Goal: Task Accomplishment & Management: Use online tool/utility

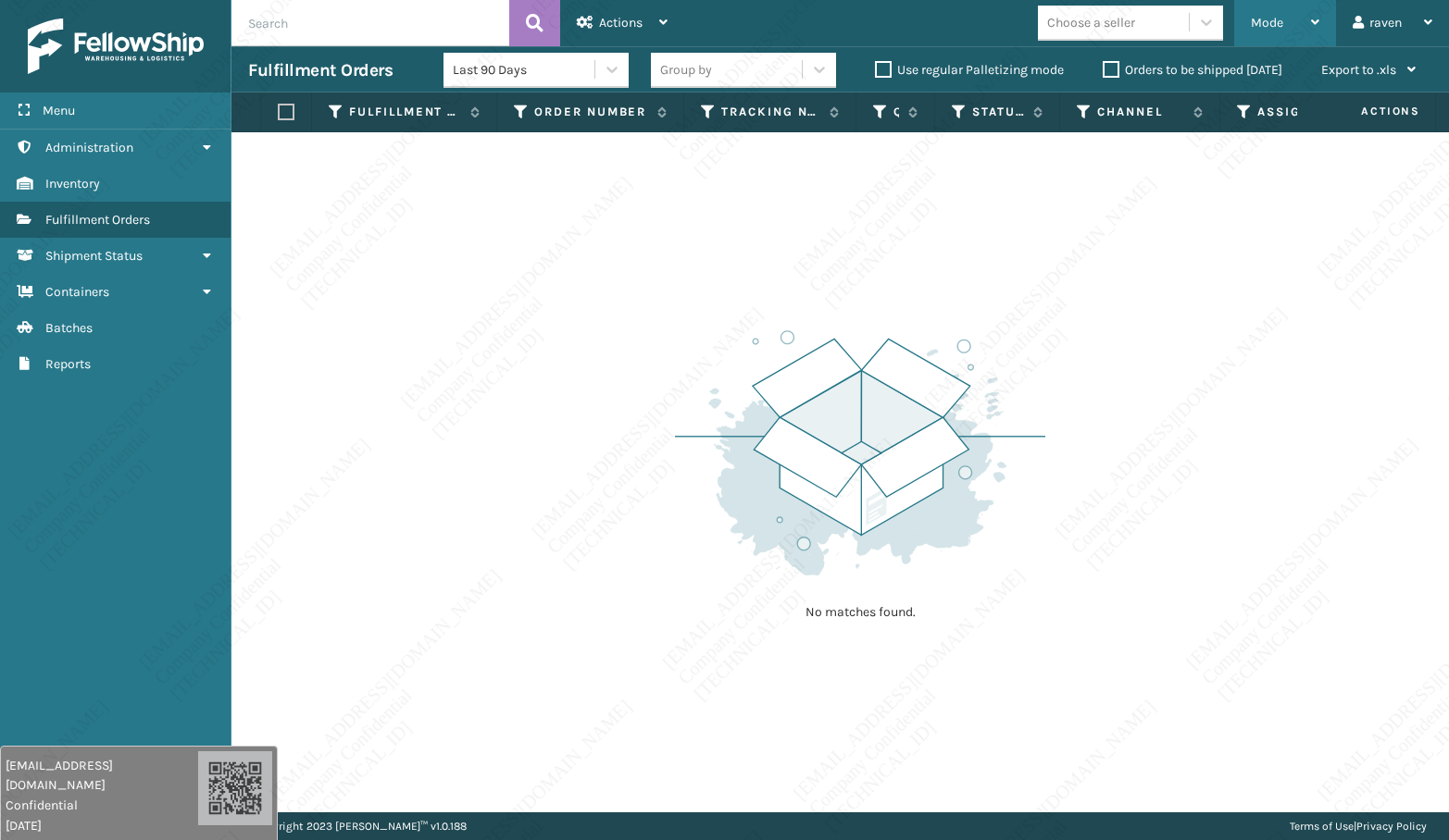
click at [1279, 21] on span "Mode" at bounding box center [1267, 23] width 32 height 16
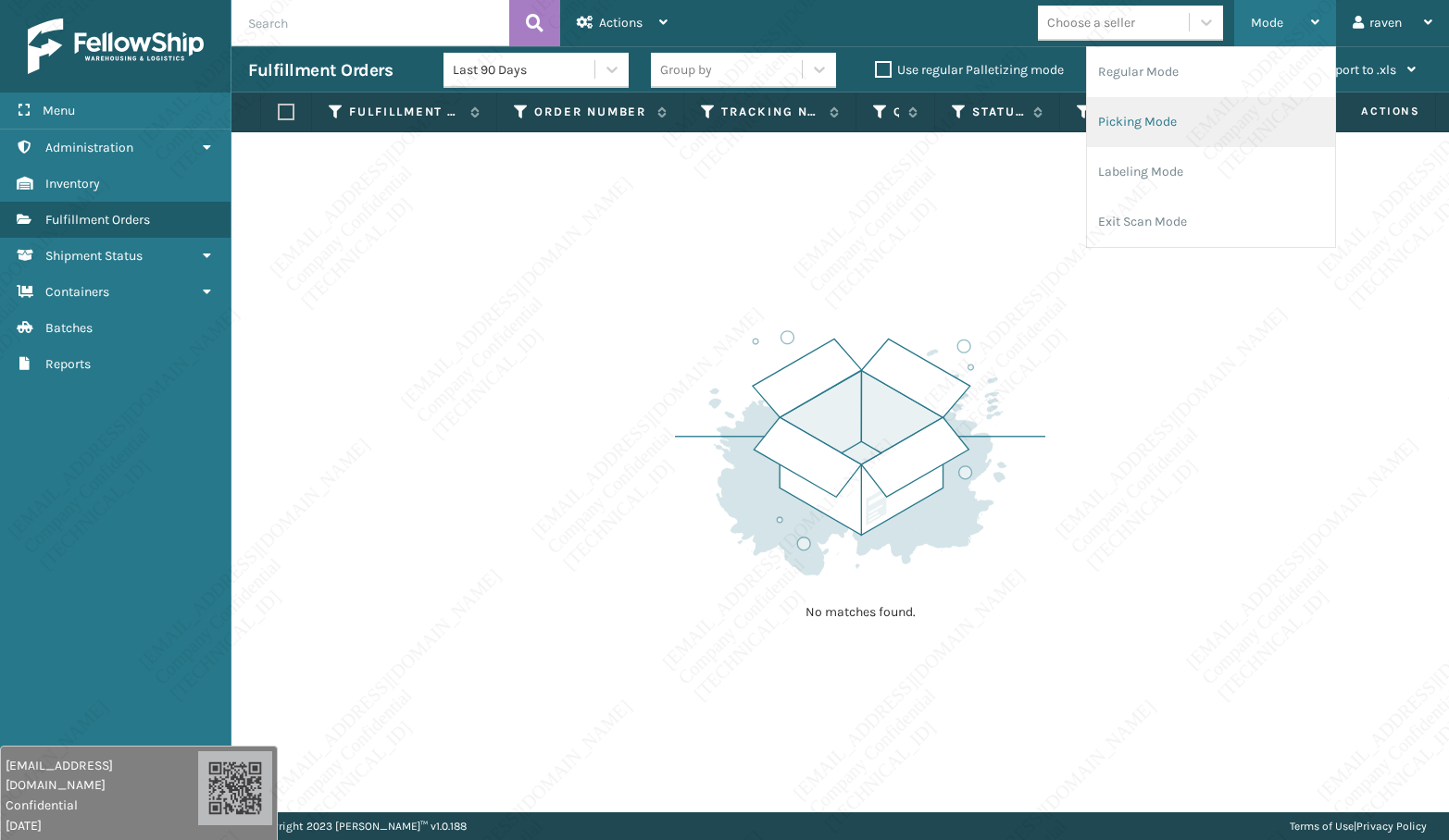
click at [1195, 112] on li "Picking Mode" at bounding box center [1211, 122] width 248 height 50
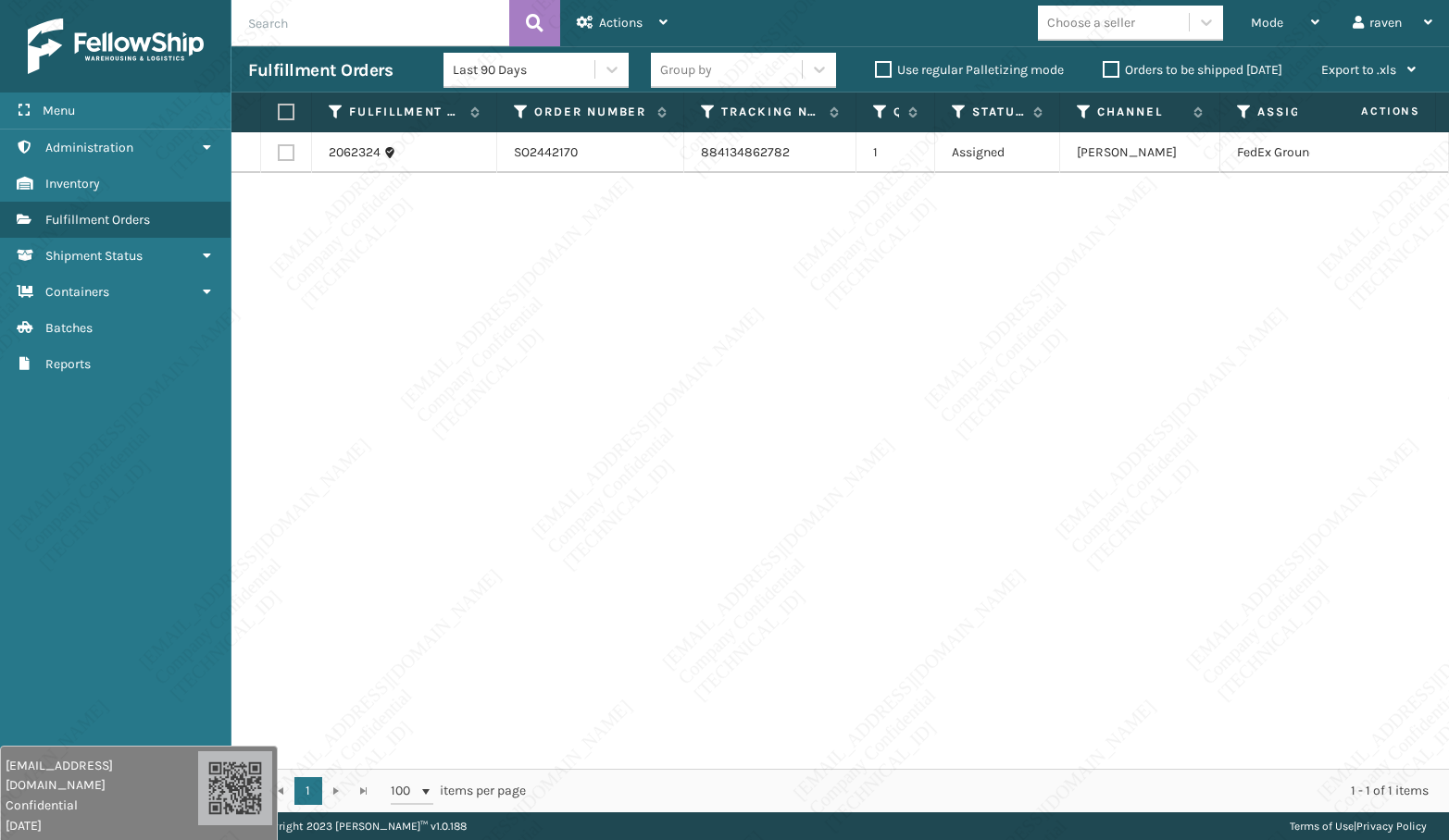
click at [1091, 270] on div "2062324 SO2442170 884134862782 1 Assigned Ashley Furniture FedEx Ground" at bounding box center [840, 451] width 1218 height 637
click at [285, 112] on label at bounding box center [282, 112] width 11 height 17
click at [278, 112] on input "checkbox" at bounding box center [277, 113] width 1 height 12
checkbox input "true"
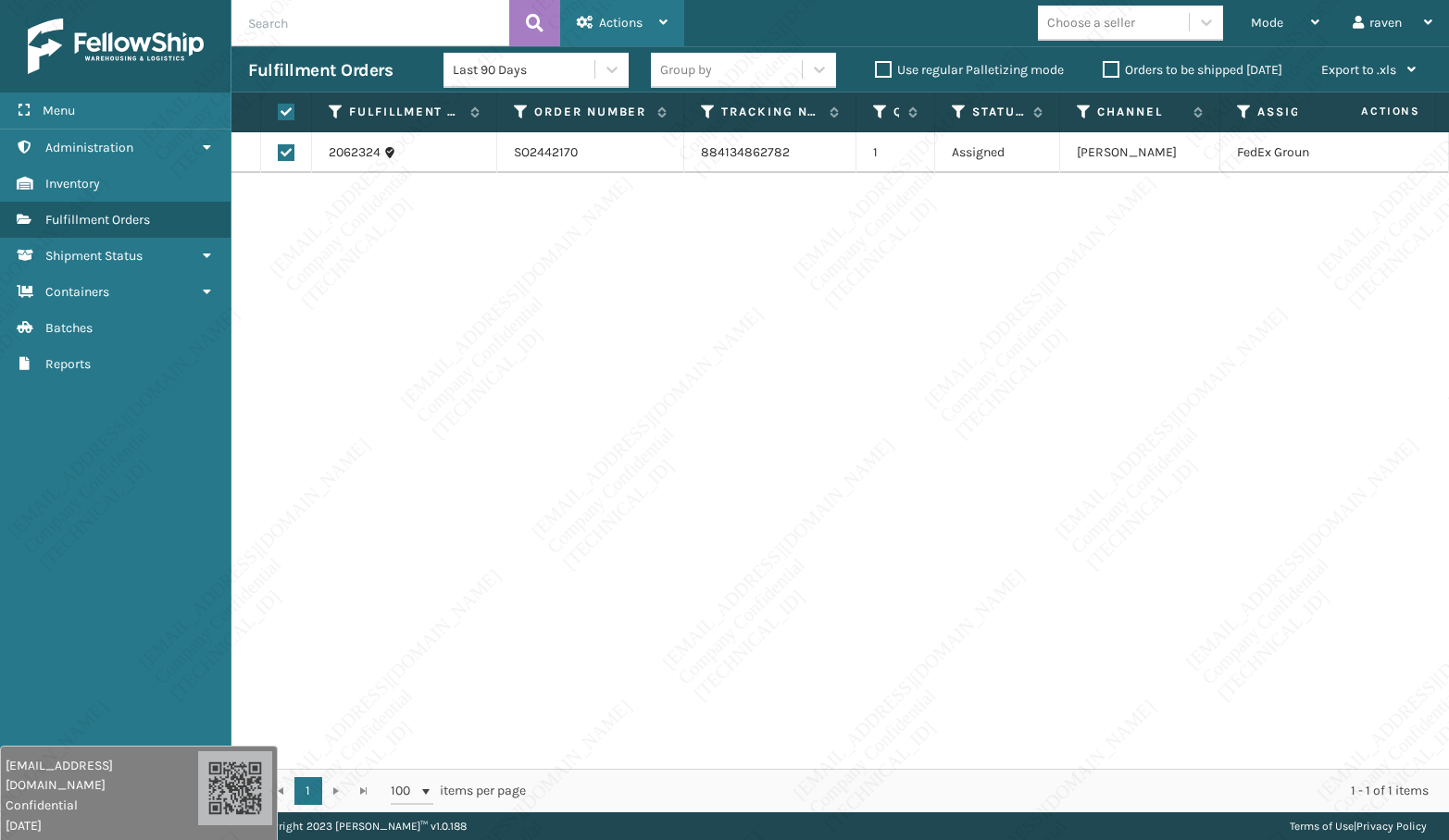
click at [607, 18] on span "Actions" at bounding box center [621, 23] width 43 height 16
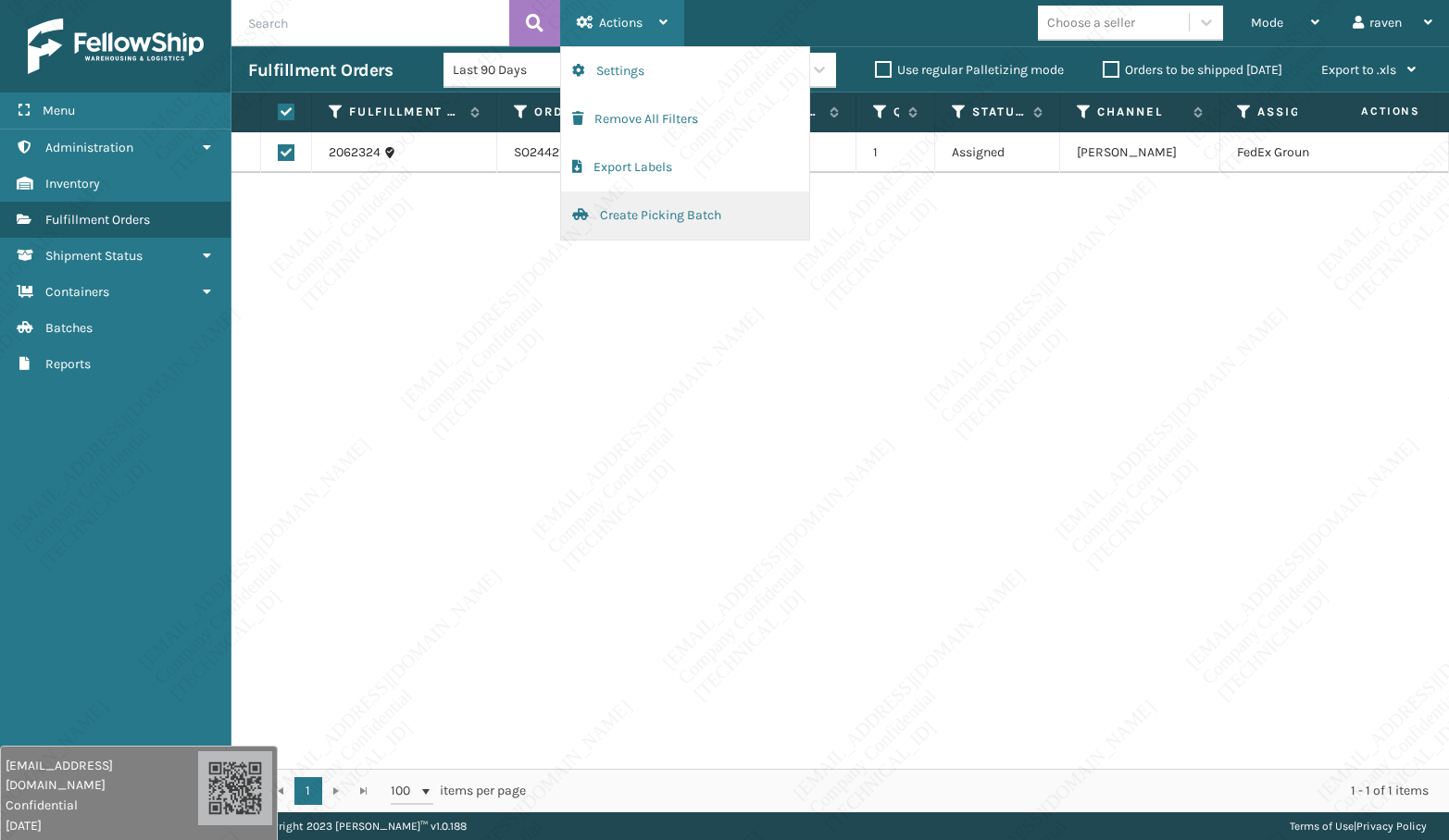
click at [669, 209] on button "Create Picking Batch" at bounding box center [684, 215] width 248 height 48
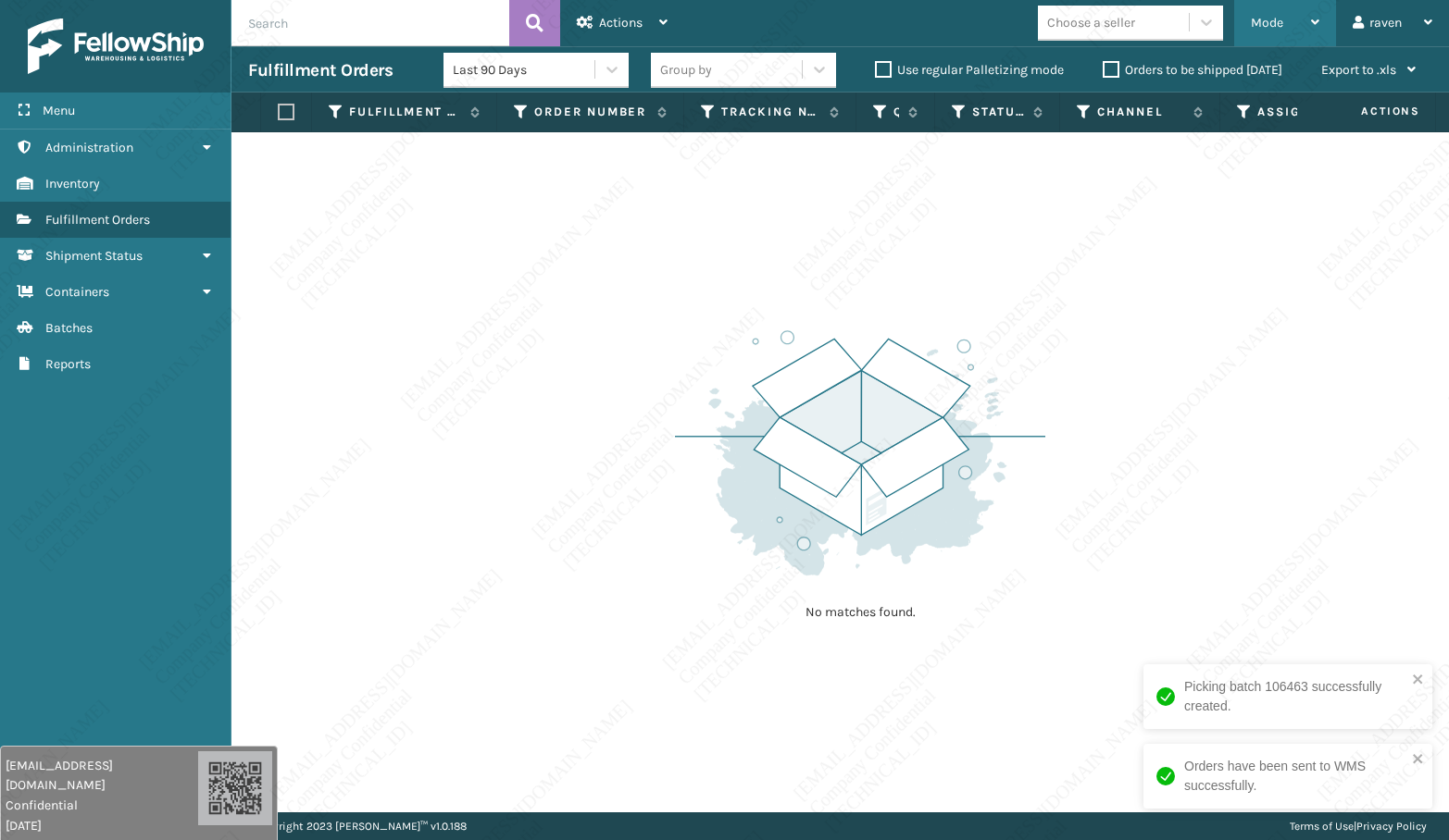
click at [1283, 22] on div "Mode" at bounding box center [1285, 23] width 69 height 46
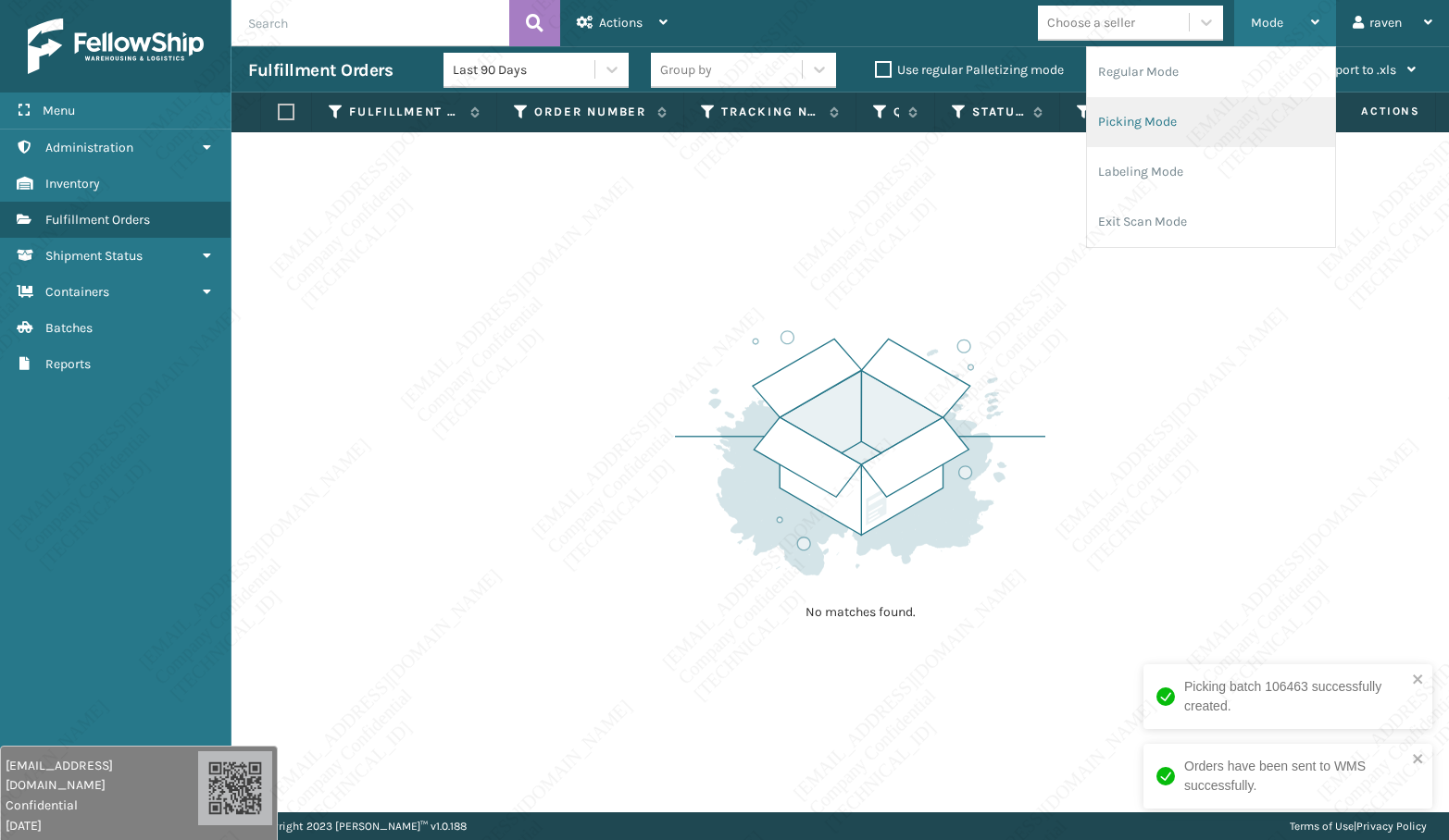
click at [1182, 117] on li "Picking Mode" at bounding box center [1211, 122] width 248 height 50
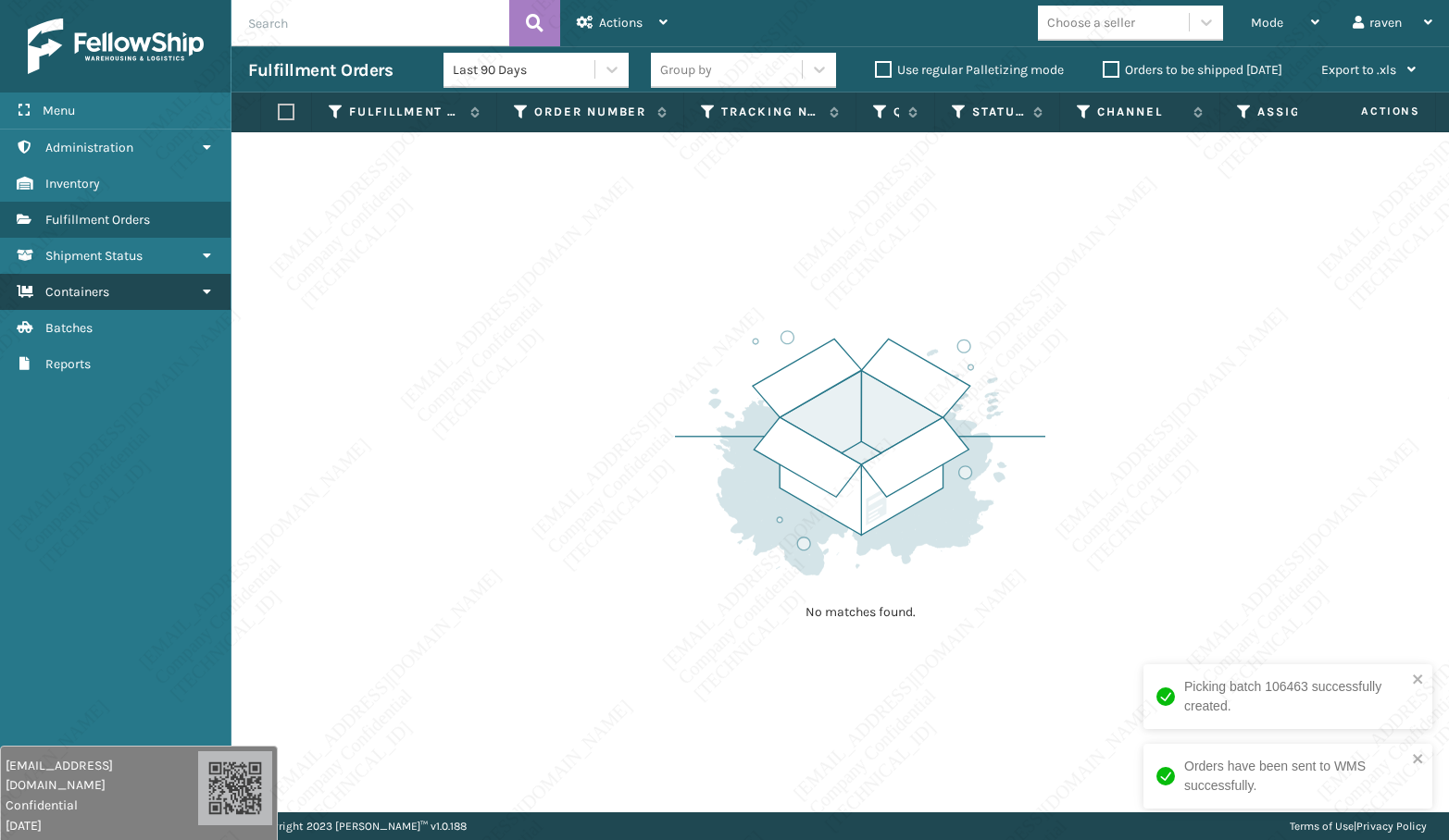
drag, startPoint x: 52, startPoint y: 485, endPoint x: 137, endPoint y: 293, distance: 210.0
click at [58, 474] on div "Menu Administration Inventory Fulfillment Orders Shipment Status Containers Bat…" at bounding box center [116, 420] width 231 height 840
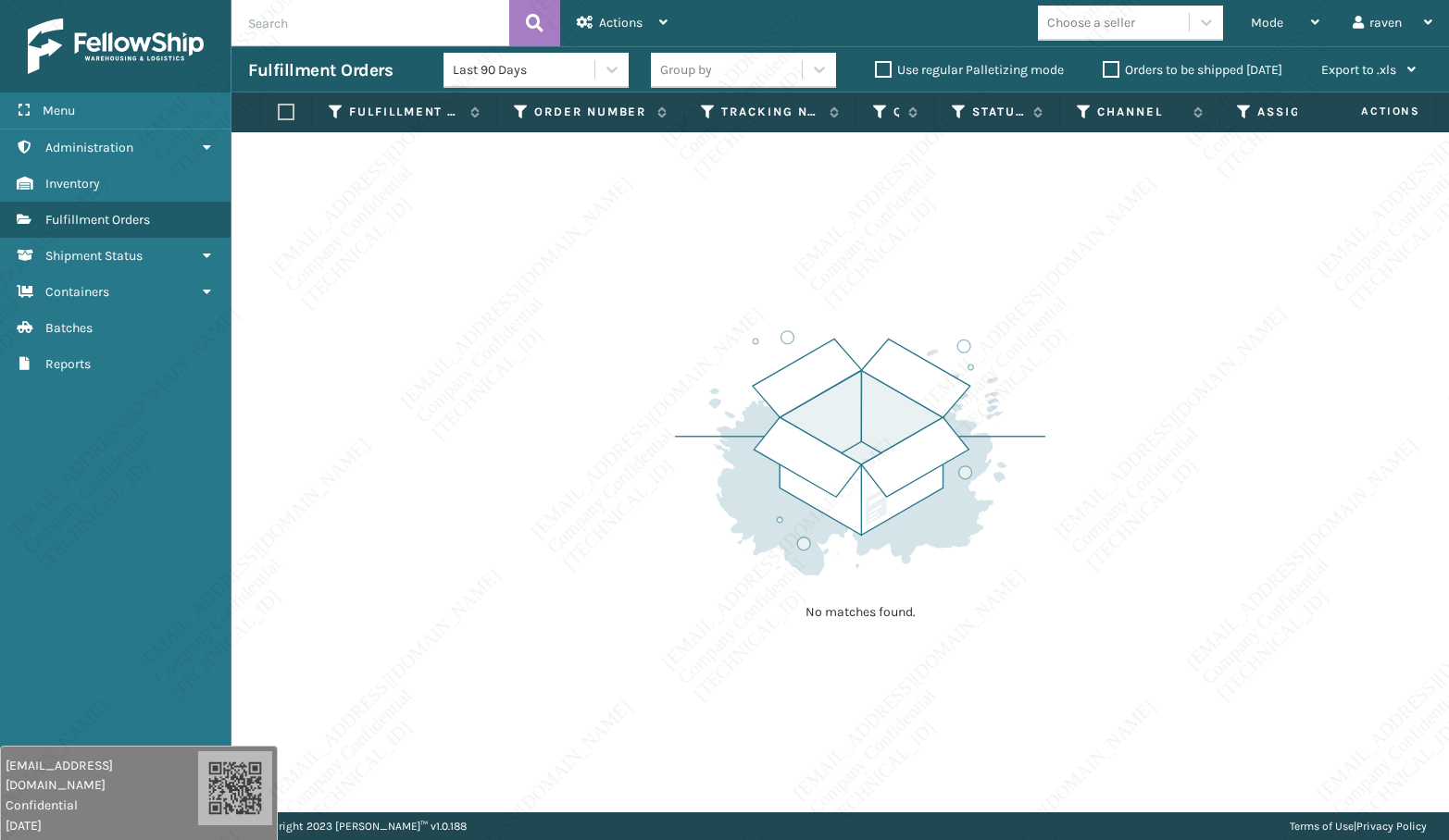
click at [546, 168] on div "No matches found." at bounding box center [840, 472] width 1218 height 680
click at [1286, 26] on div "Mode" at bounding box center [1285, 23] width 69 height 46
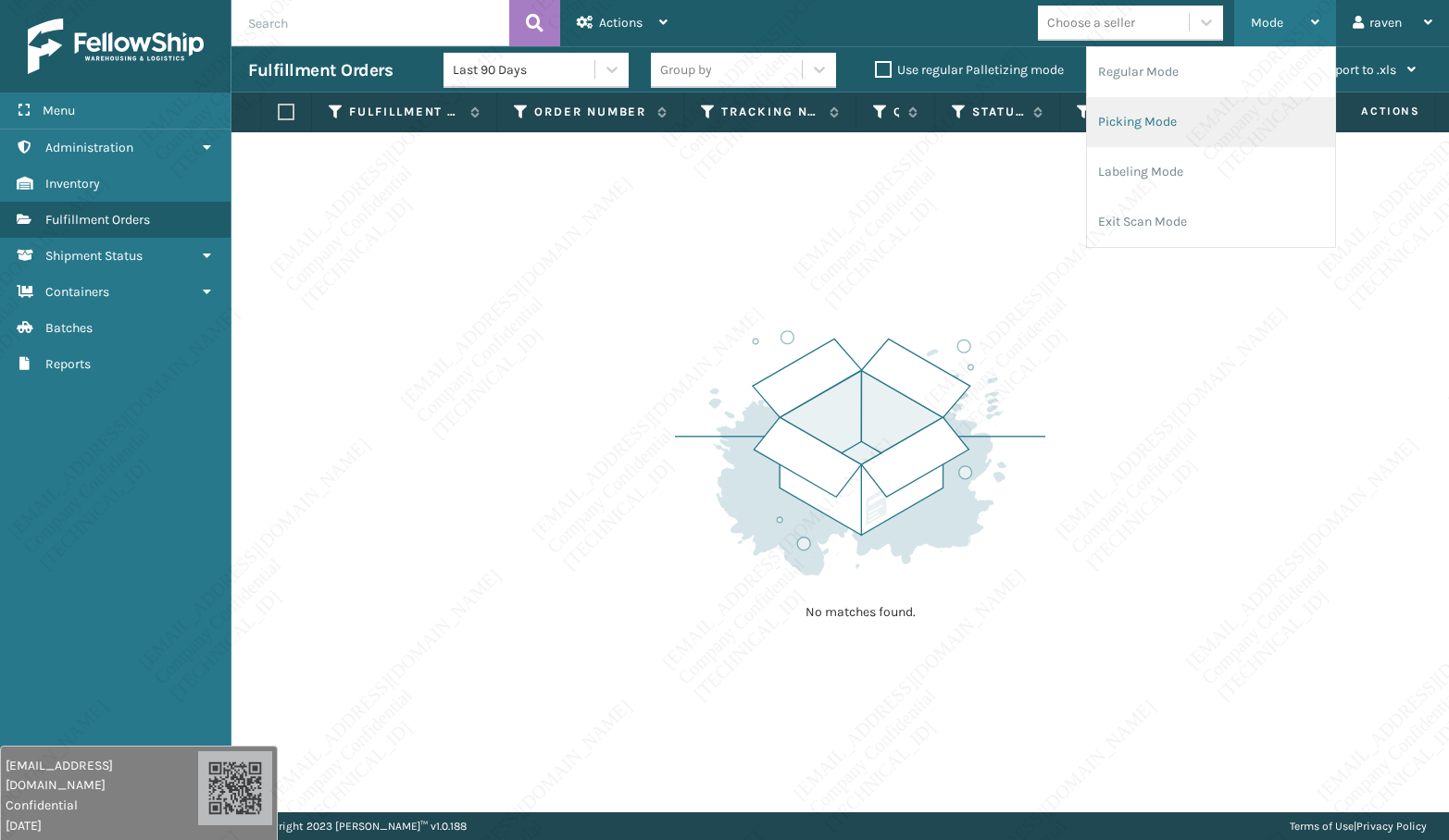
click at [1219, 124] on li "Picking Mode" at bounding box center [1211, 122] width 248 height 50
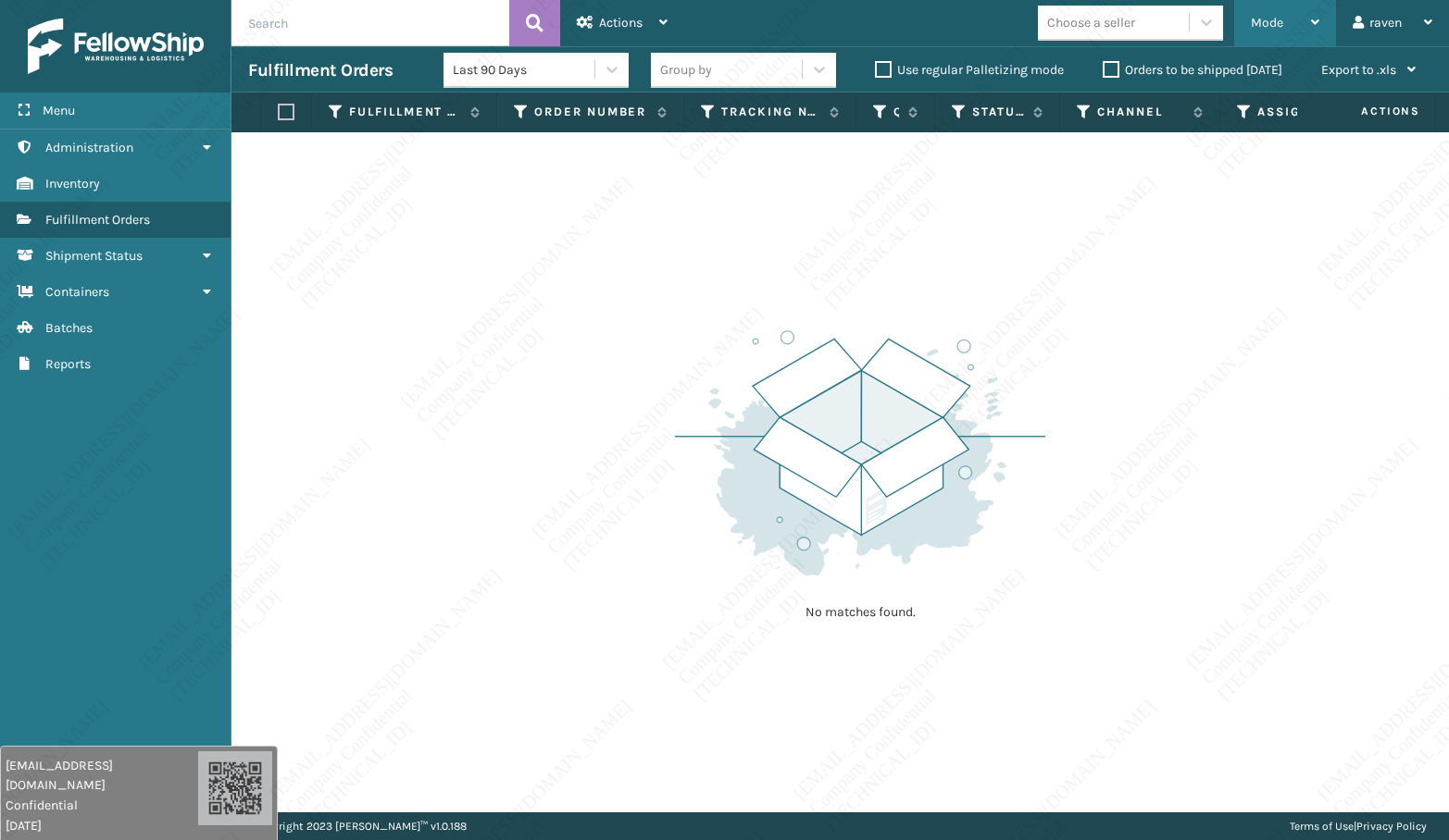
click at [1274, 13] on div "Mode" at bounding box center [1285, 23] width 69 height 46
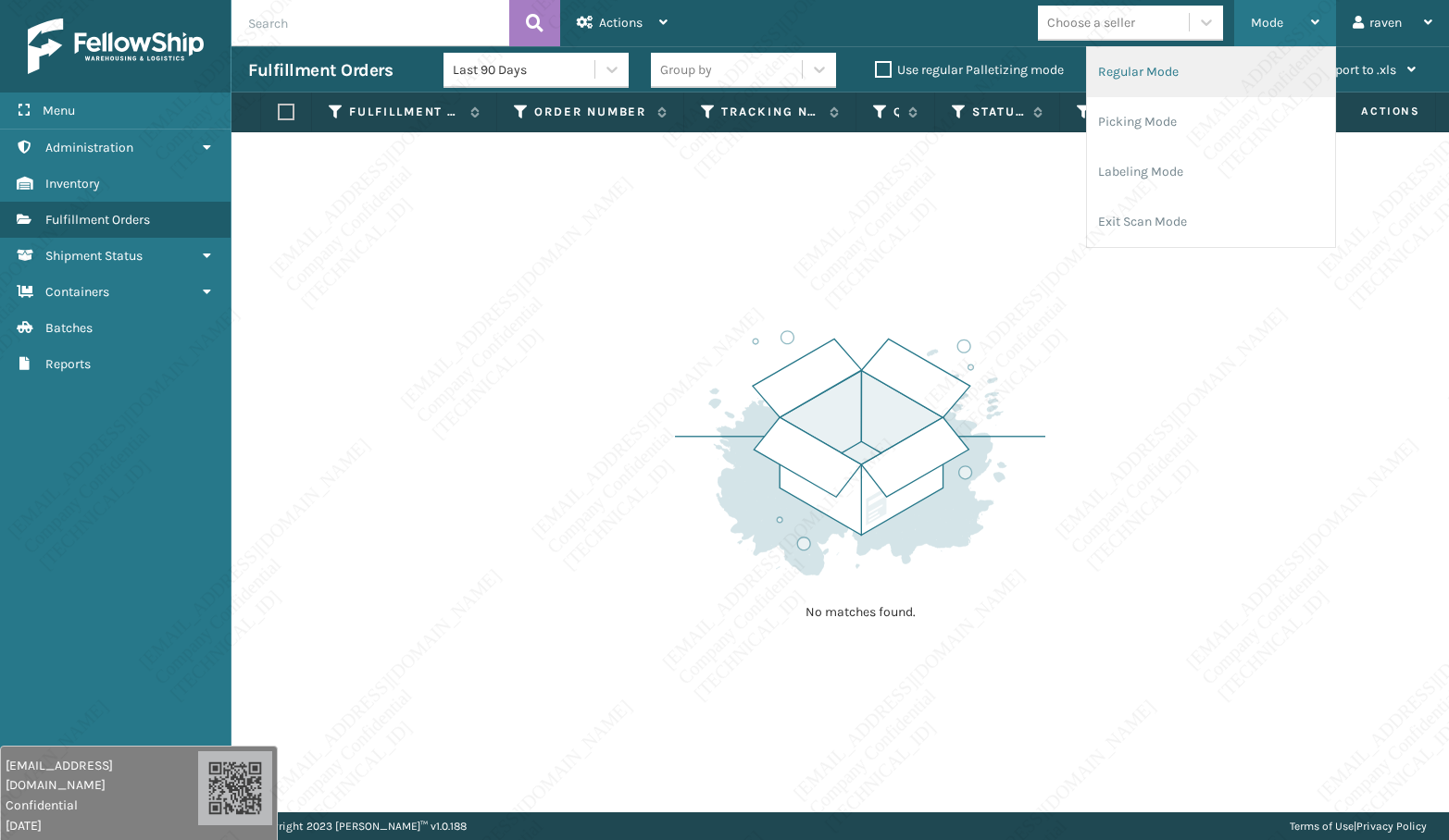
click at [1214, 76] on li "Regular Mode" at bounding box center [1211, 72] width 248 height 50
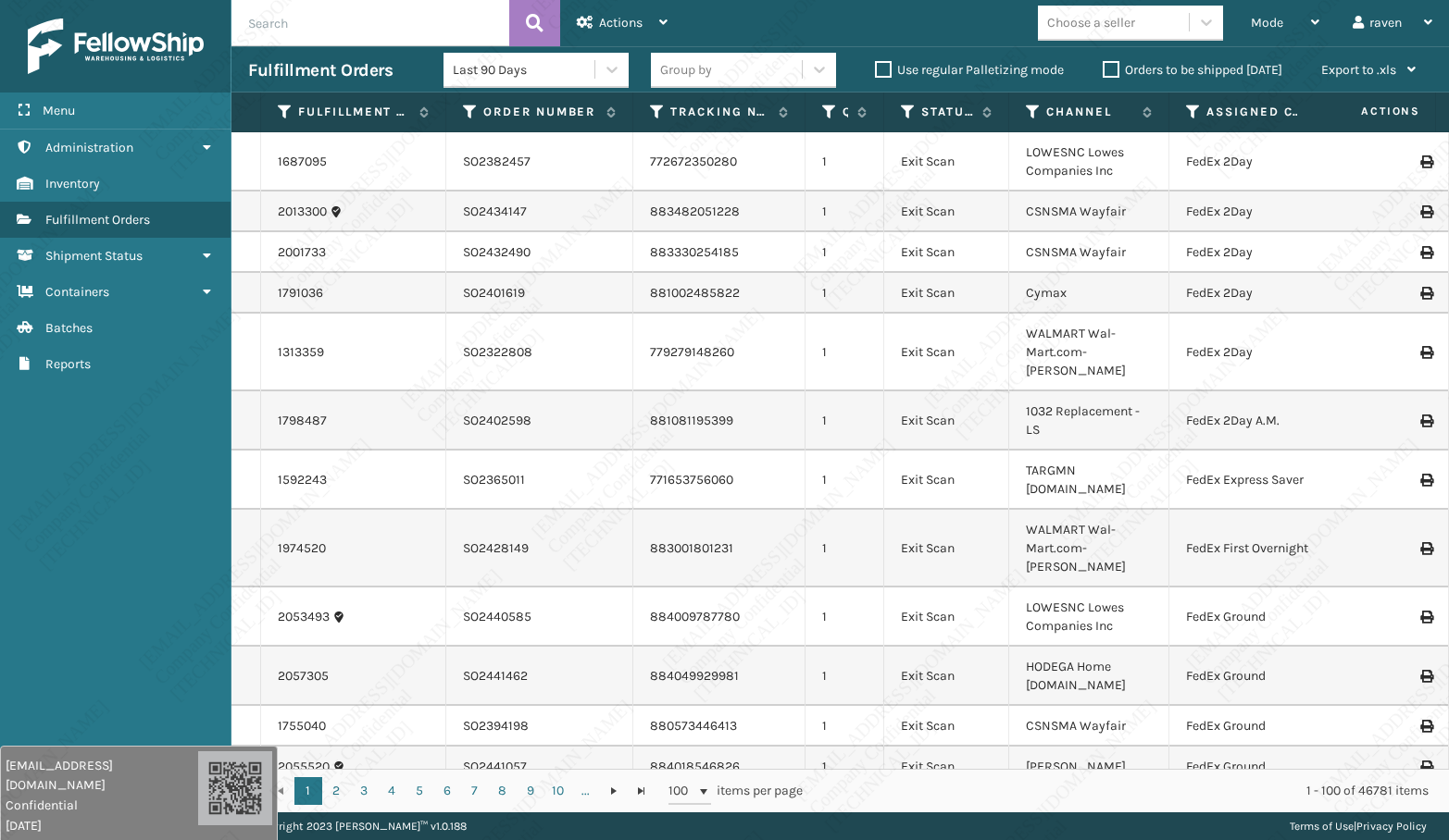
click at [330, 28] on input "text" at bounding box center [370, 23] width 277 height 46
paste input "SO2438800"
type input "SO2438800"
click at [533, 21] on icon at bounding box center [534, 23] width 18 height 27
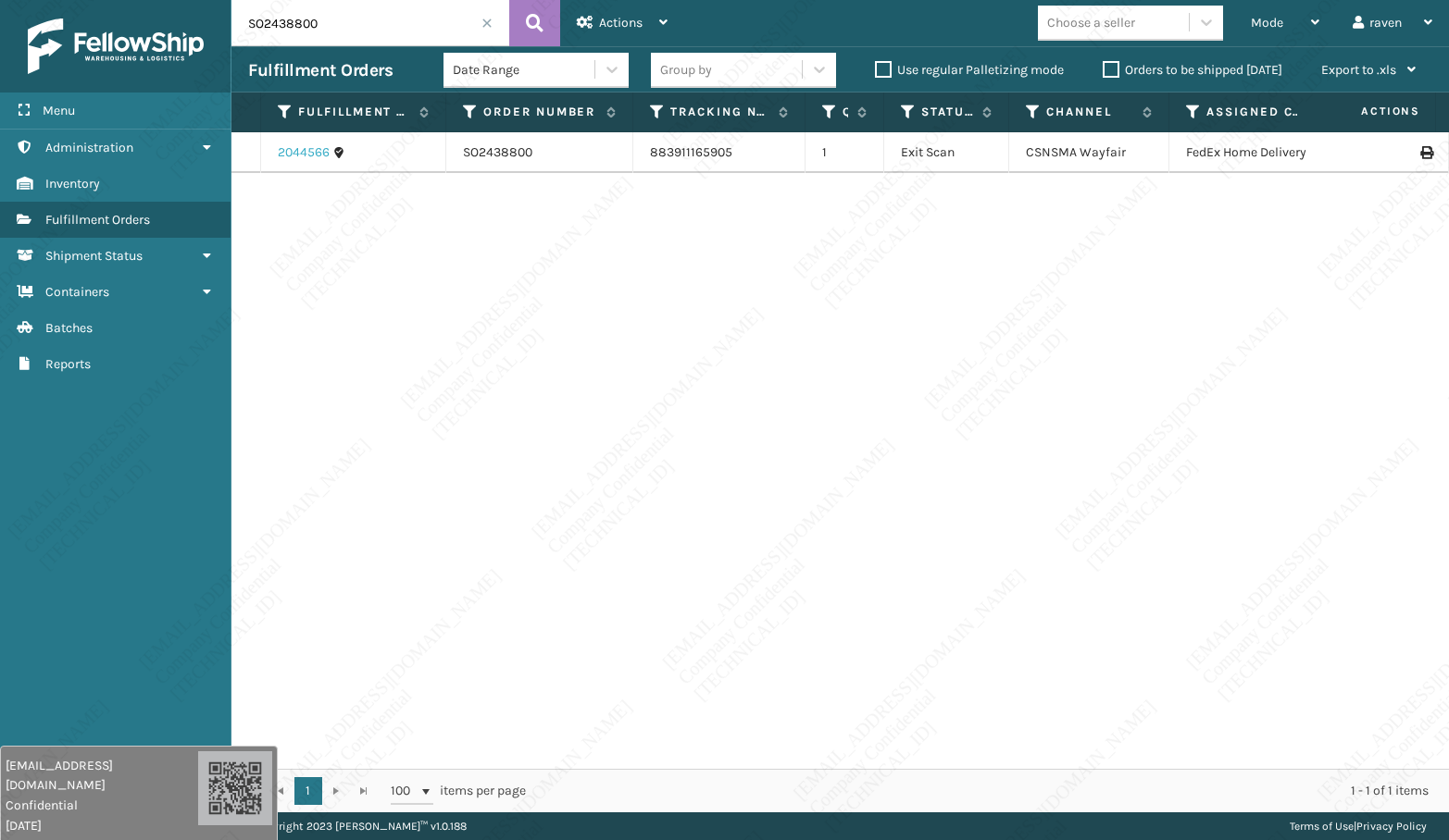
click at [313, 150] on link "2044566" at bounding box center [303, 152] width 52 height 19
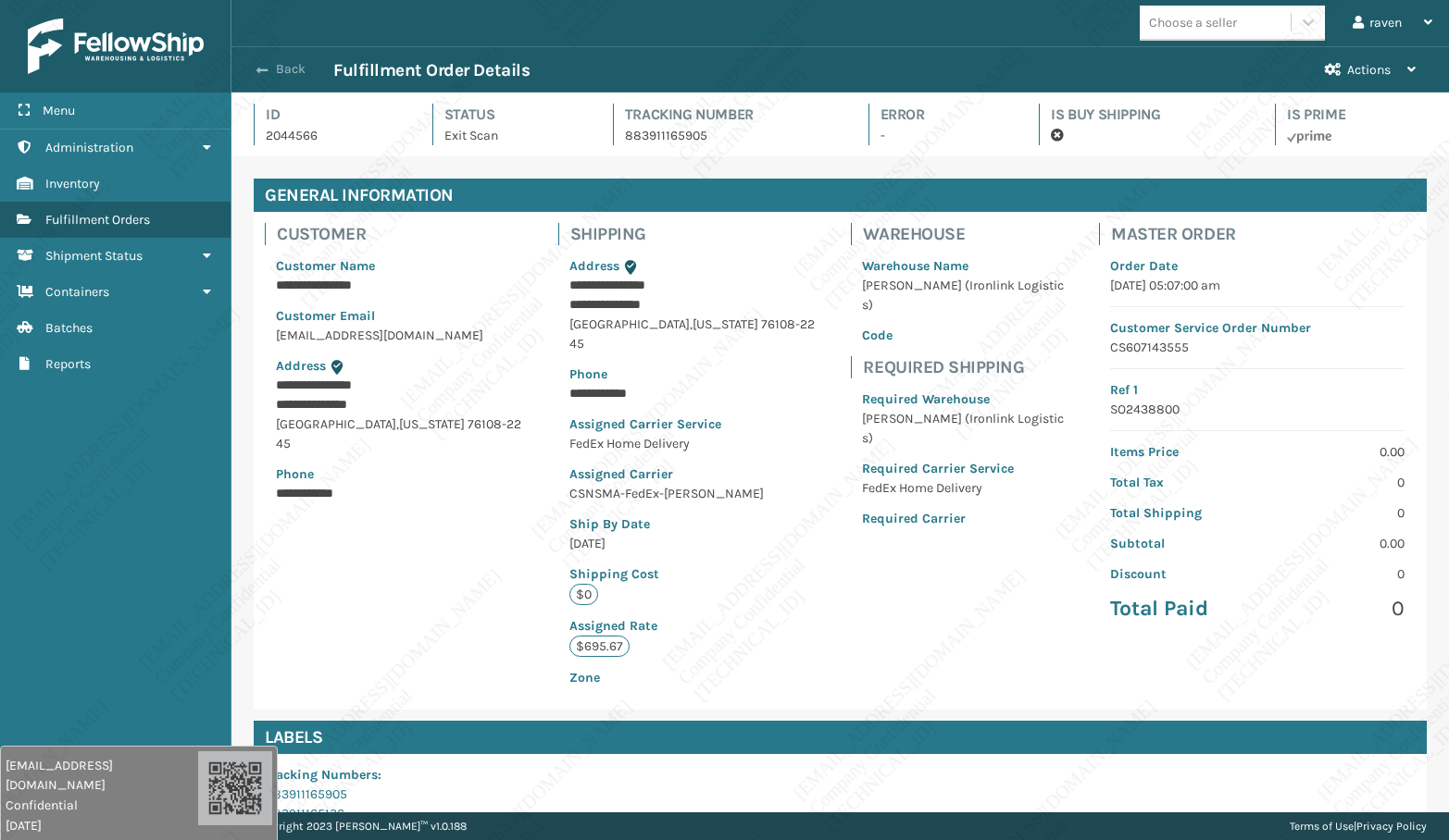
click at [271, 70] on button "Back" at bounding box center [290, 69] width 85 height 17
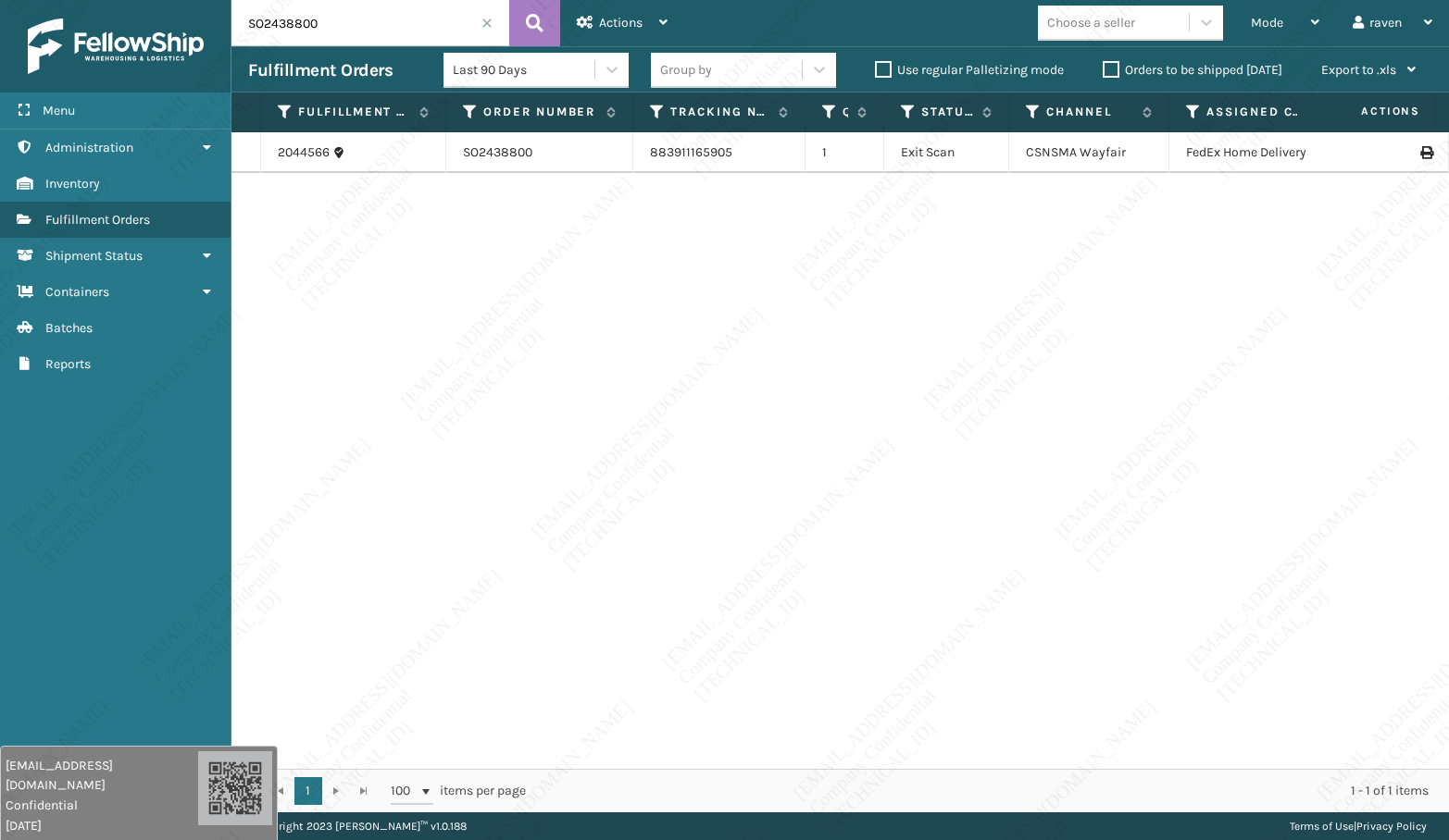
click at [487, 25] on span at bounding box center [486, 23] width 11 height 11
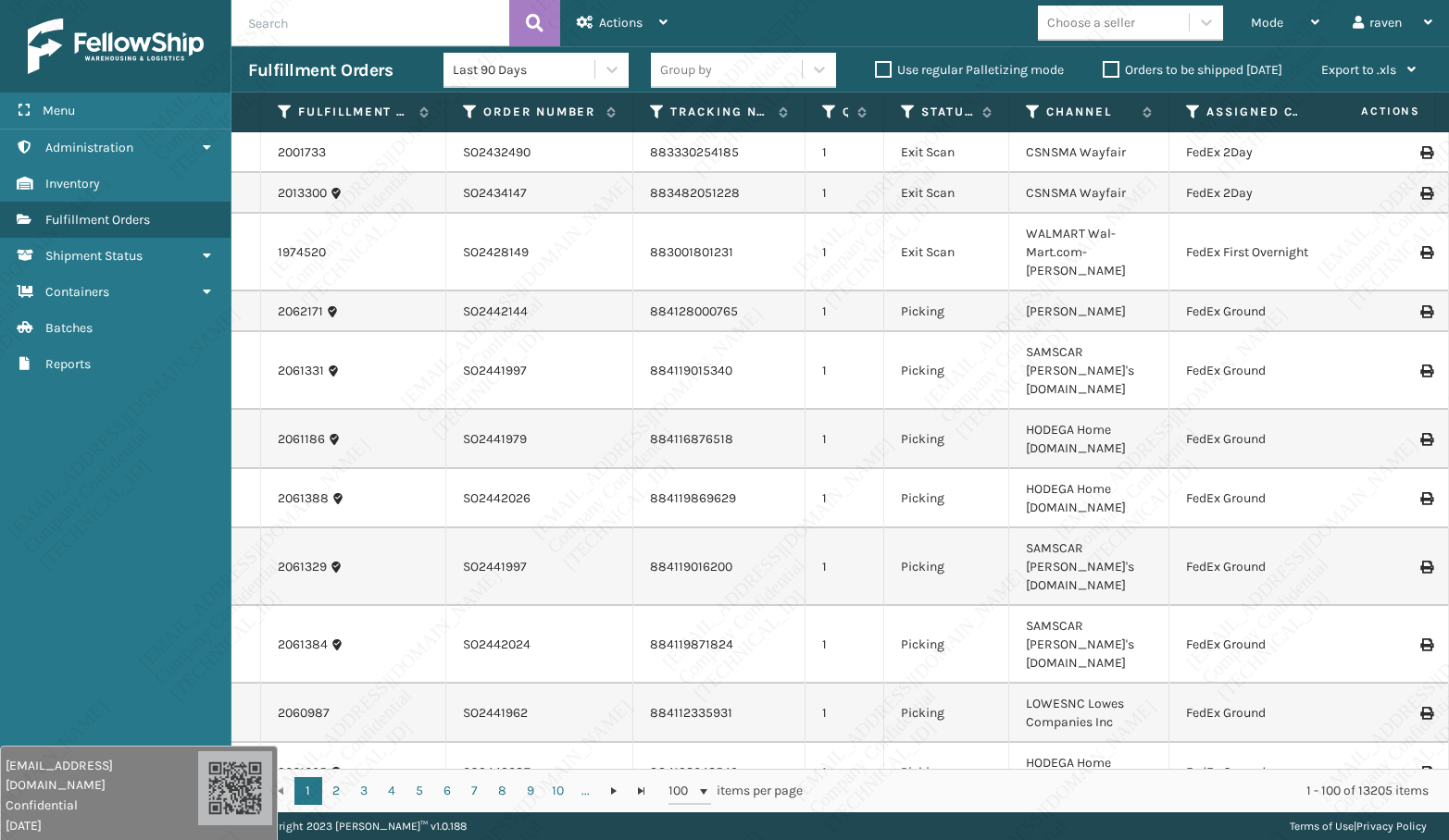
click at [1276, 23] on span "Mode" at bounding box center [1267, 23] width 32 height 16
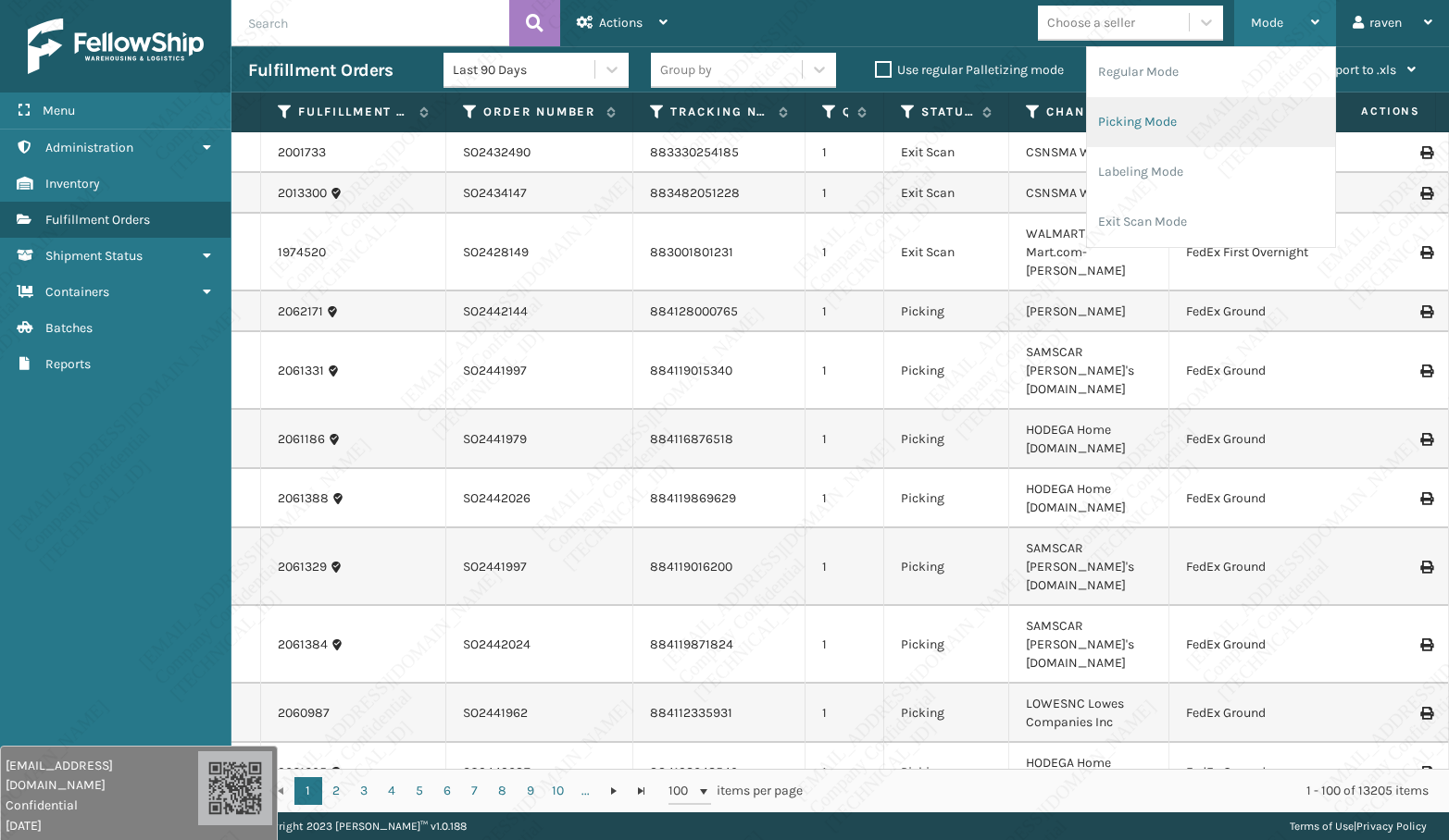
click at [1200, 111] on li "Picking Mode" at bounding box center [1211, 122] width 248 height 50
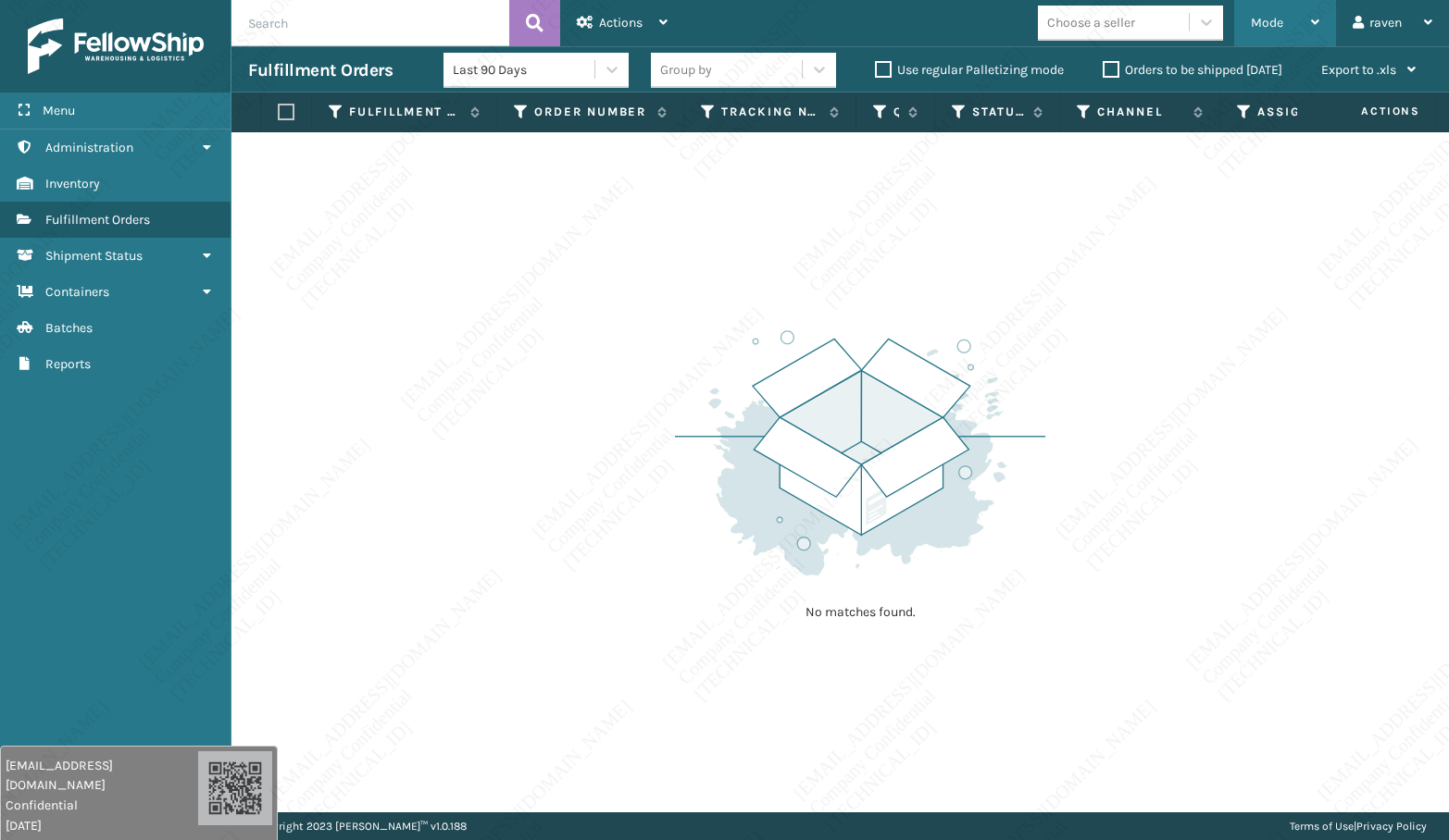
click at [1285, 23] on div "Mode" at bounding box center [1285, 23] width 69 height 46
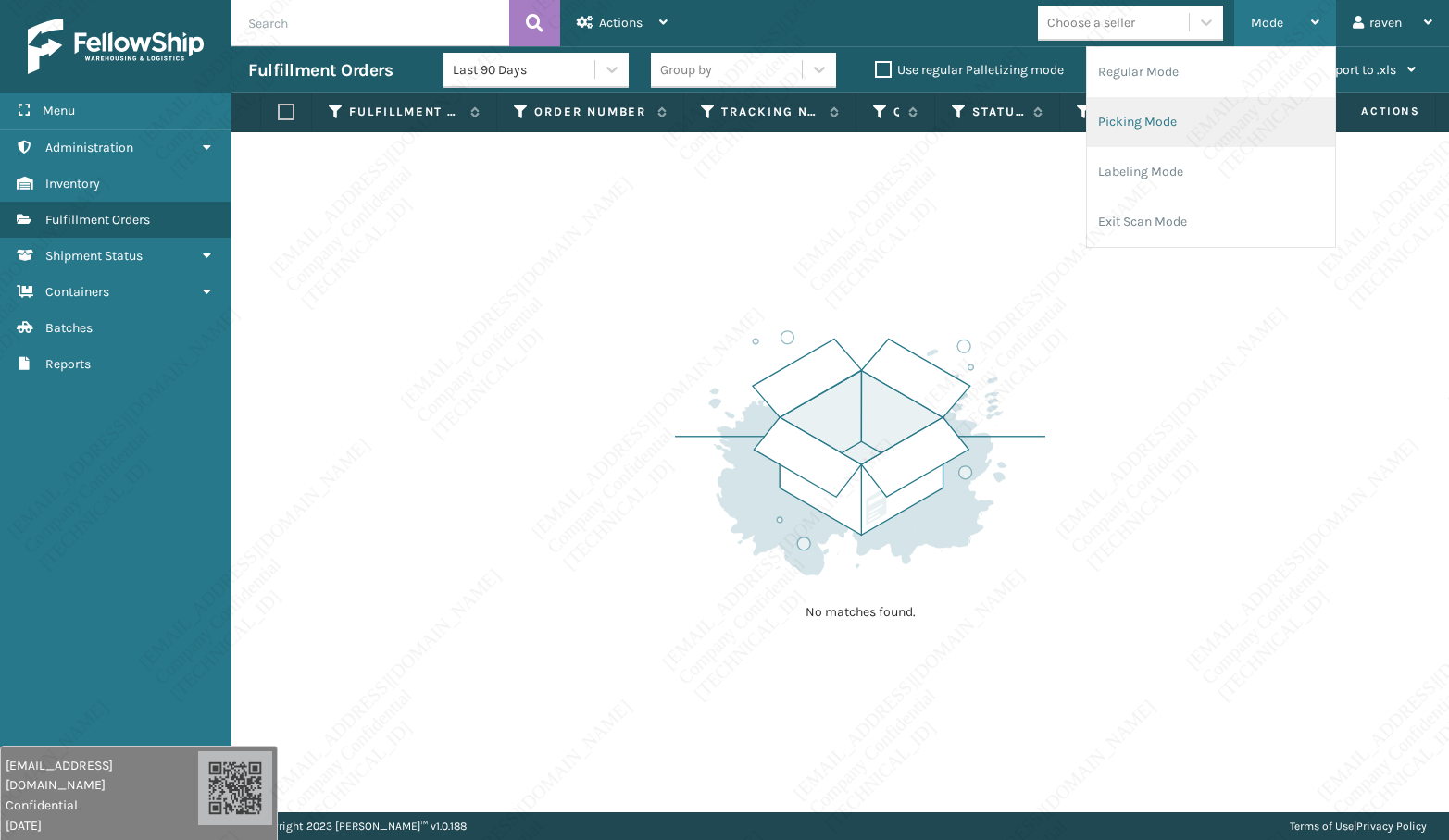
click at [1203, 117] on li "Picking Mode" at bounding box center [1211, 122] width 248 height 50
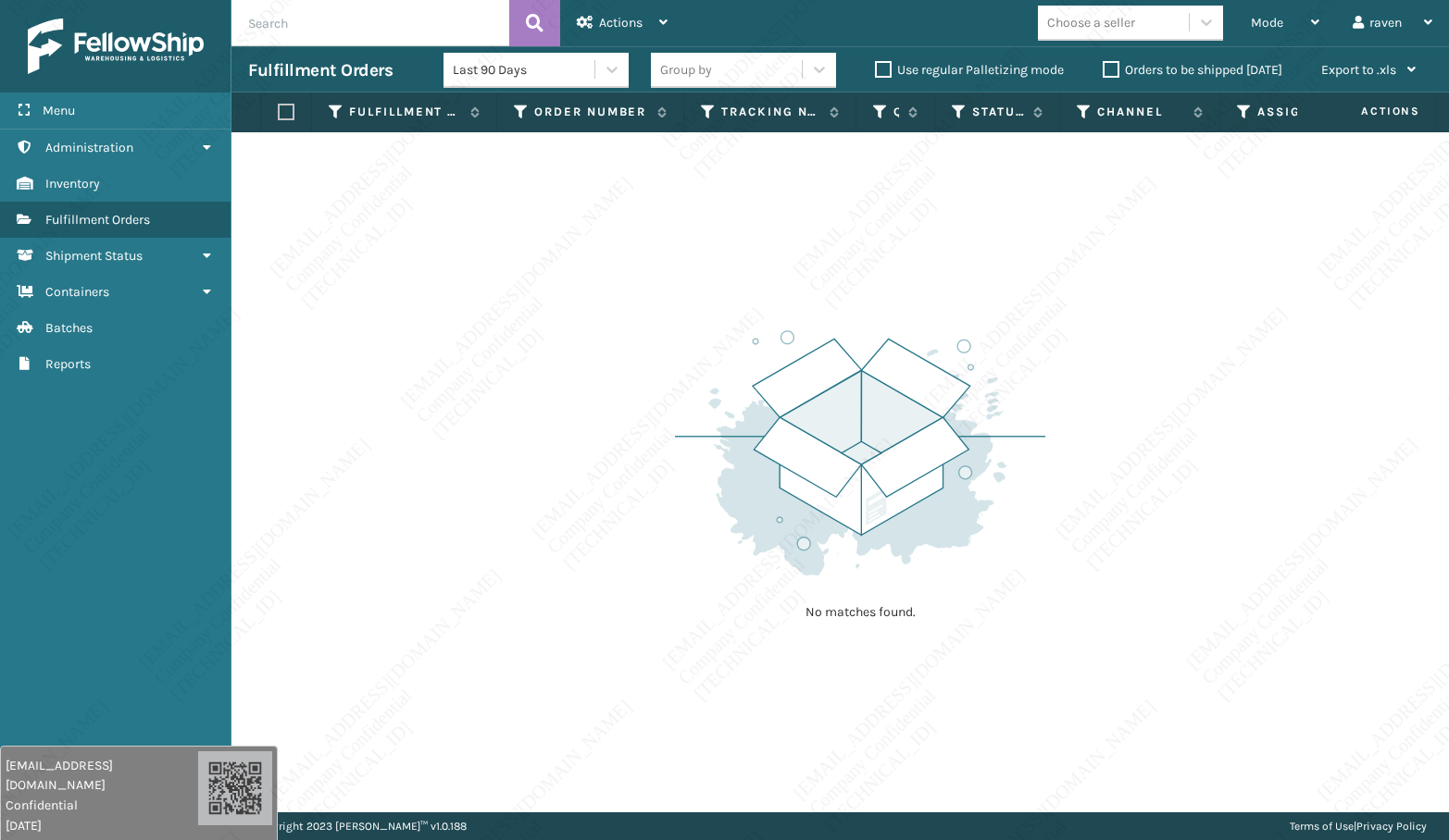
click at [1015, 375] on img at bounding box center [860, 453] width 371 height 257
click at [974, 446] on img at bounding box center [860, 453] width 371 height 257
click at [765, 608] on p "No matches found." at bounding box center [860, 613] width 231 height 19
click at [1154, 569] on div "No matches found." at bounding box center [840, 472] width 1218 height 680
drag, startPoint x: 573, startPoint y: 405, endPoint x: 1, endPoint y: 252, distance: 592.1
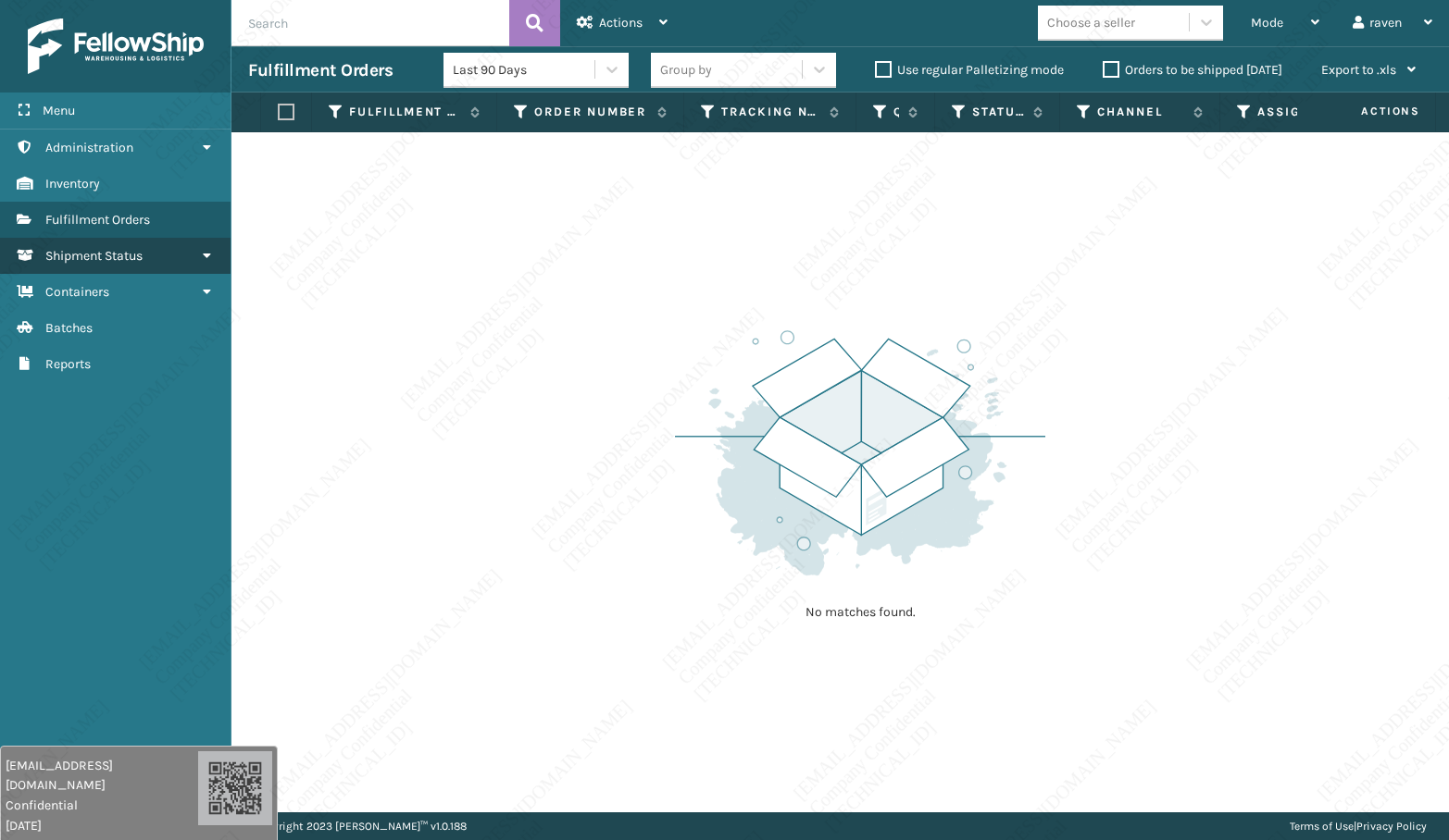
click at [572, 405] on div "No matches found." at bounding box center [840, 472] width 1218 height 680
click at [1204, 487] on div "No matches found." at bounding box center [840, 472] width 1218 height 680
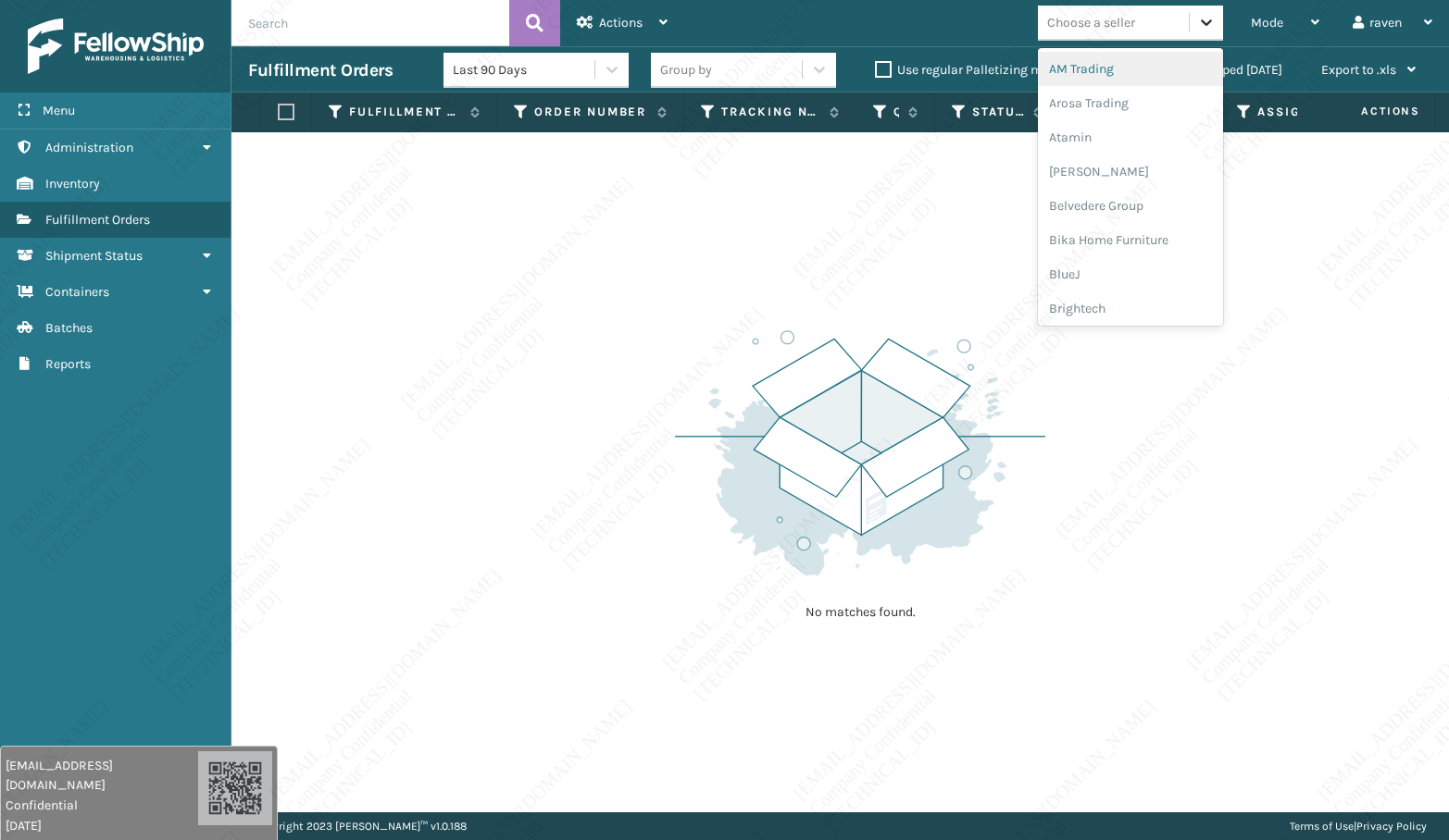
click at [1218, 24] on div at bounding box center [1206, 23] width 33 height 33
click at [1256, 28] on span "Mode" at bounding box center [1267, 23] width 32 height 16
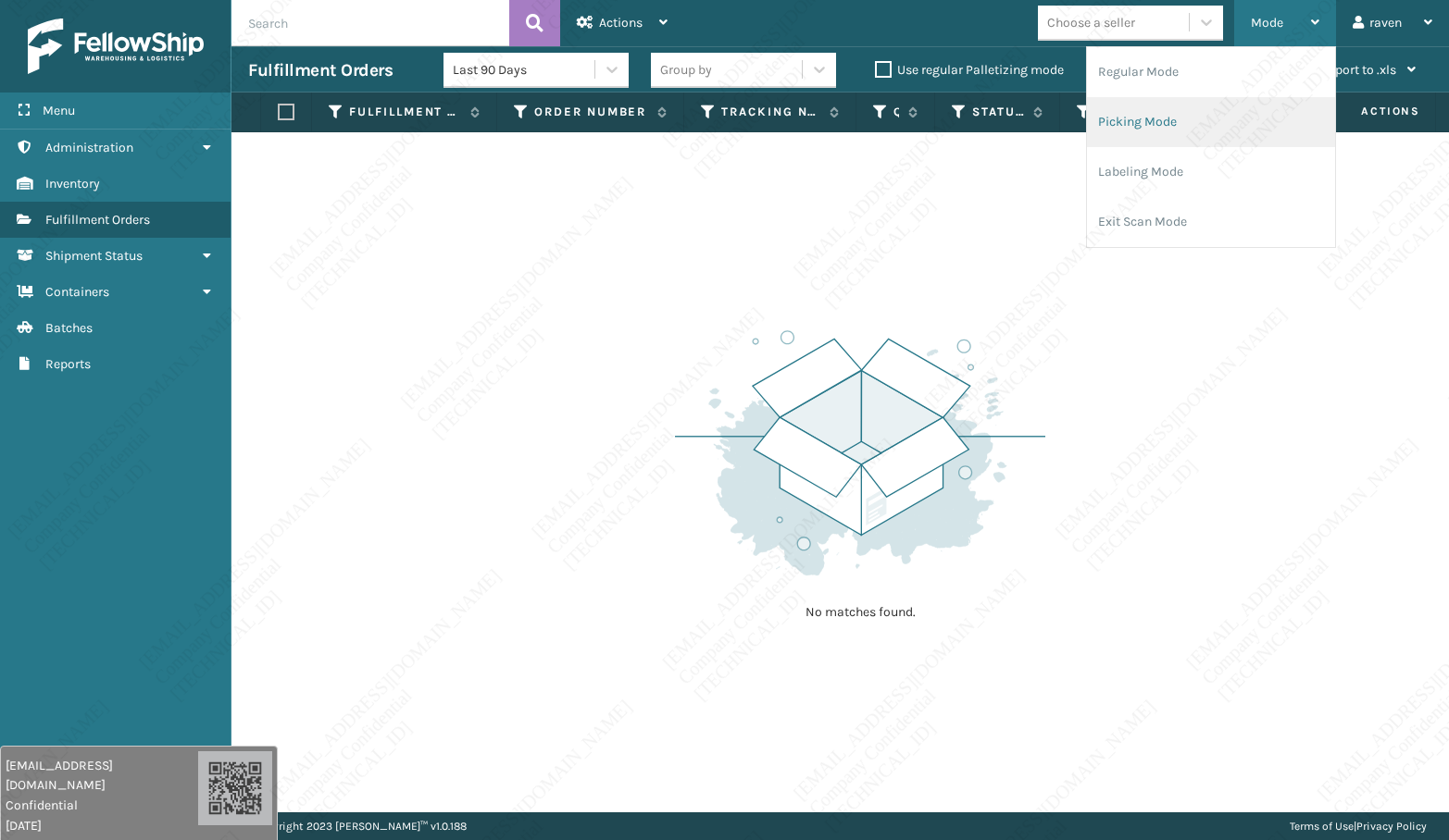
click at [1179, 107] on li "Picking Mode" at bounding box center [1211, 122] width 248 height 50
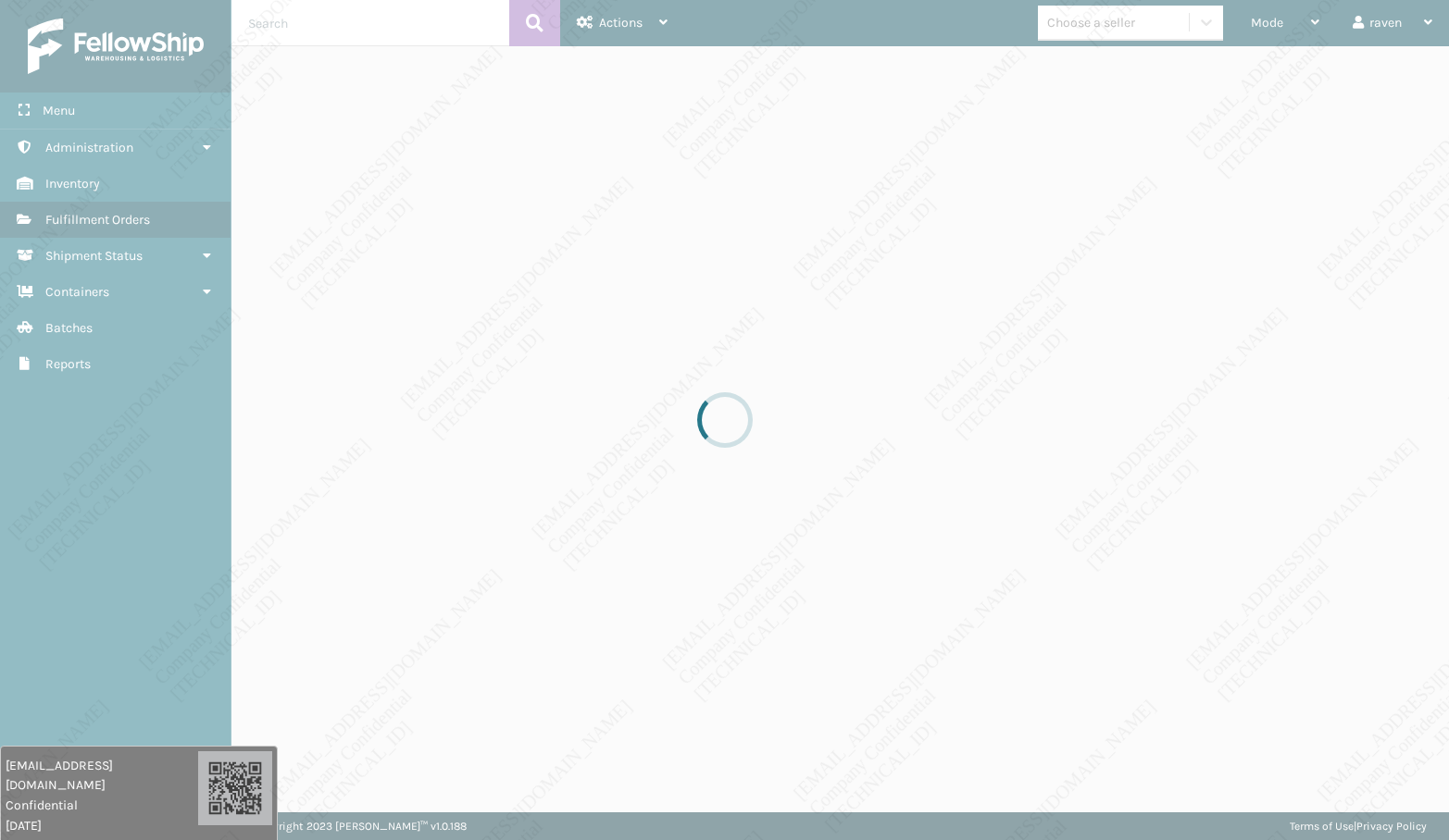
click at [967, 324] on div at bounding box center [724, 420] width 1449 height 840
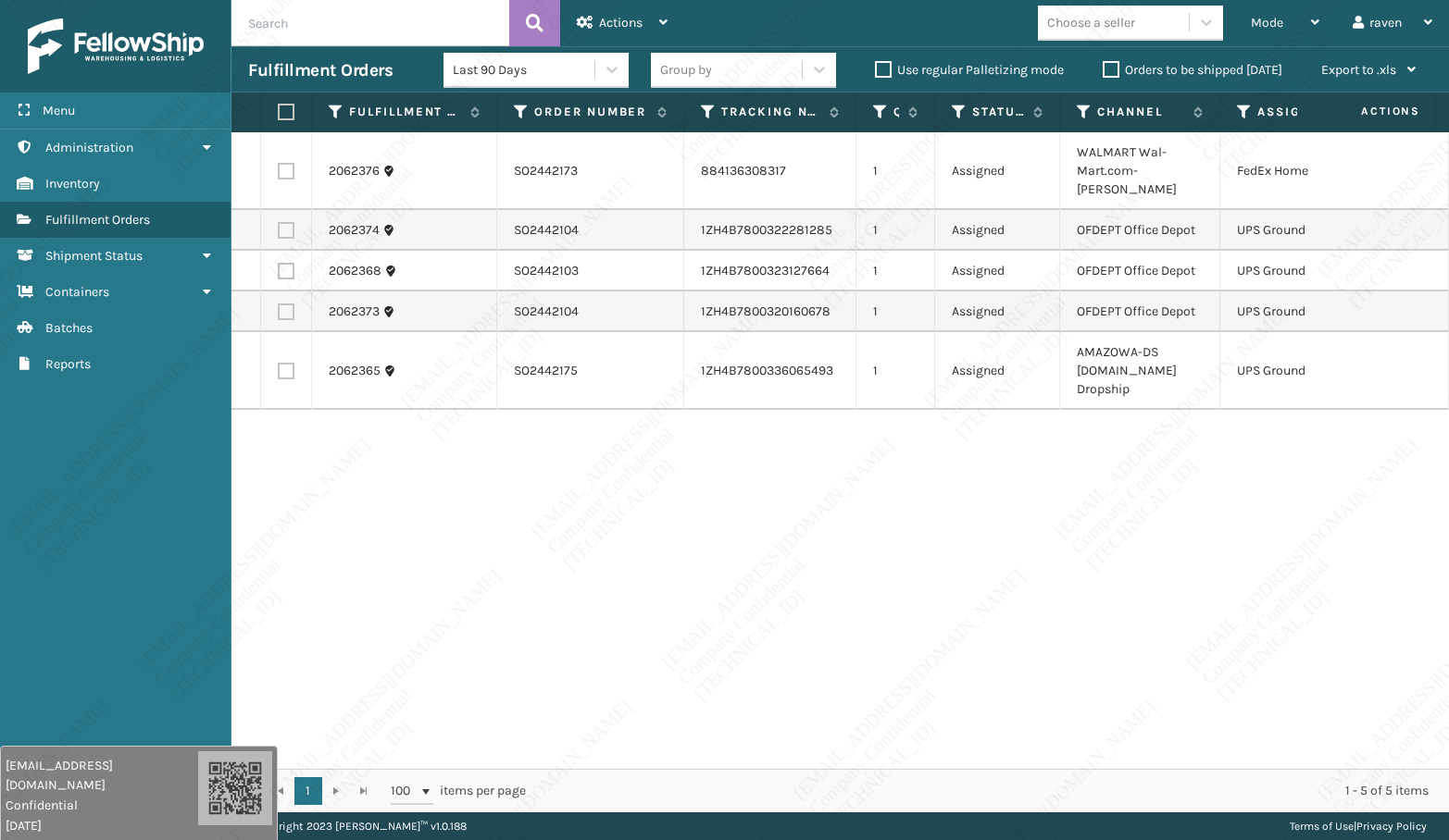
click at [288, 222] on label at bounding box center [285, 230] width 17 height 17
click at [278, 222] on input "checkbox" at bounding box center [277, 228] width 1 height 12
checkbox input "true"
click at [290, 263] on label at bounding box center [285, 271] width 17 height 17
click at [278, 263] on input "checkbox" at bounding box center [277, 269] width 1 height 12
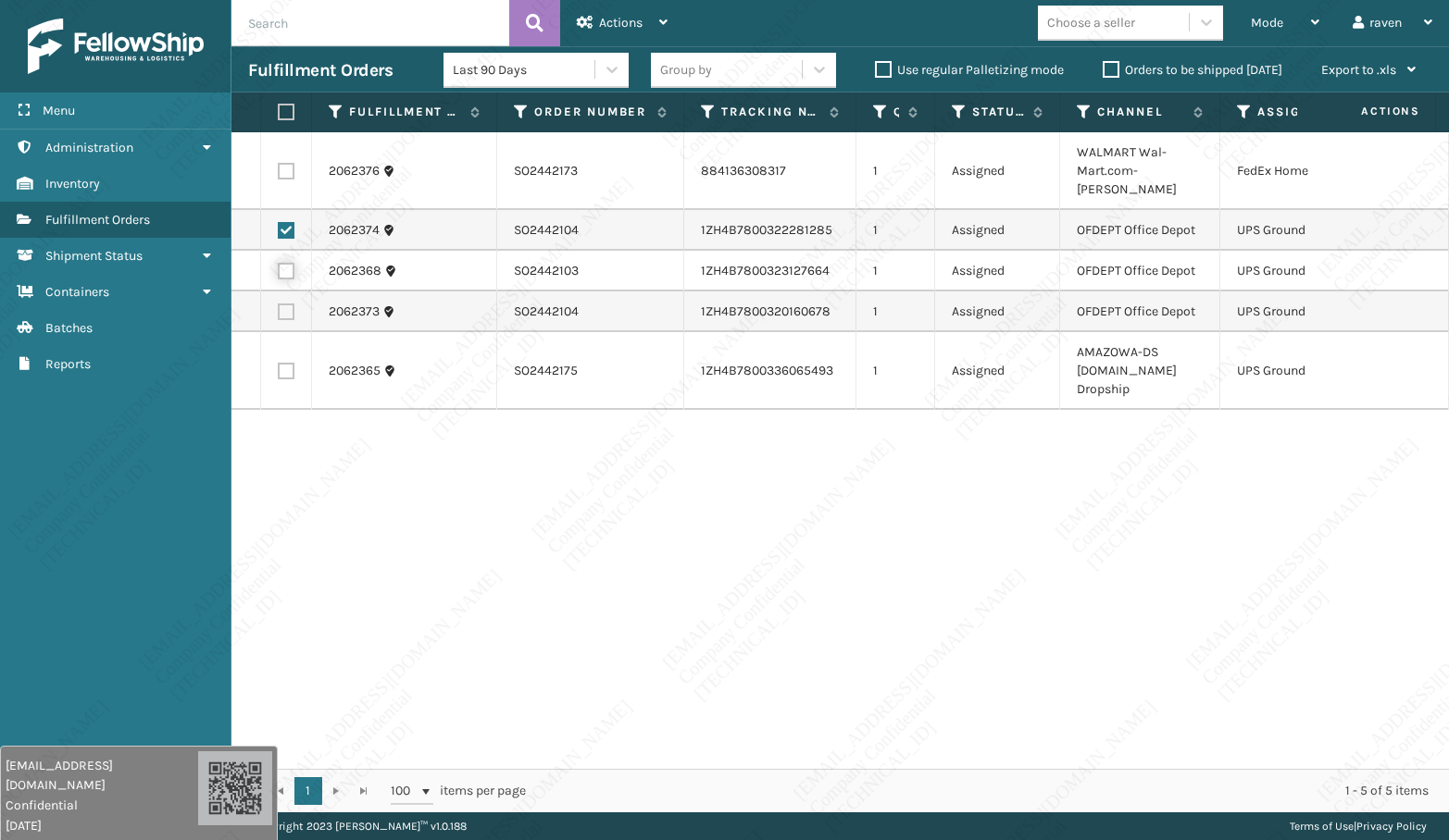
checkbox input "true"
drag, startPoint x: 287, startPoint y: 299, endPoint x: 285, endPoint y: 310, distance: 11.2
click at [288, 304] on label at bounding box center [285, 312] width 17 height 17
click at [278, 304] on input "checkbox" at bounding box center [277, 310] width 1 height 12
checkbox input "true"
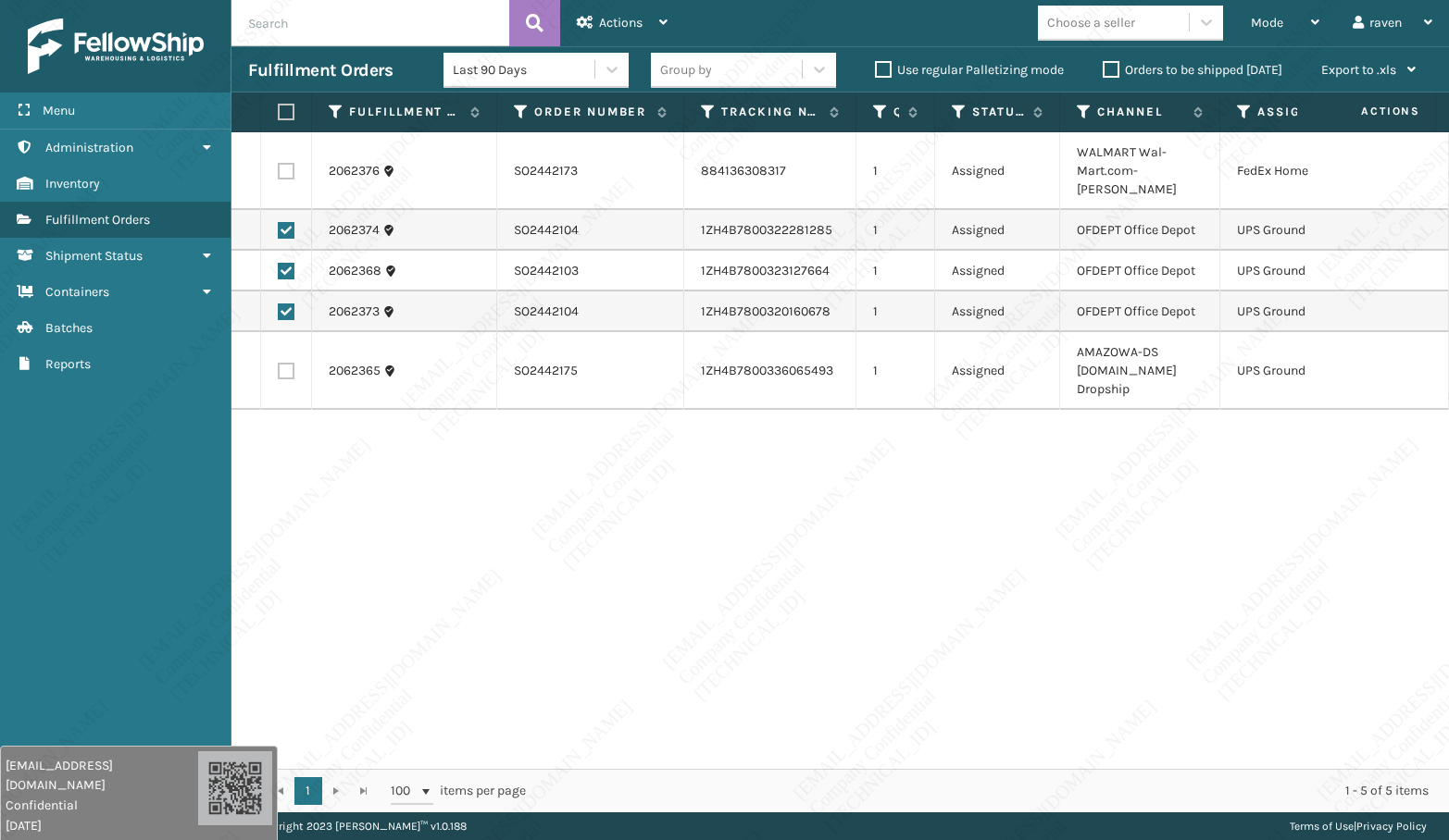
click at [285, 343] on td at bounding box center [286, 371] width 51 height 77
click at [284, 363] on label at bounding box center [285, 371] width 17 height 17
click at [278, 363] on input "checkbox" at bounding box center [277, 369] width 1 height 12
checkbox input "true"
click at [591, 11] on div "Actions" at bounding box center [622, 23] width 91 height 46
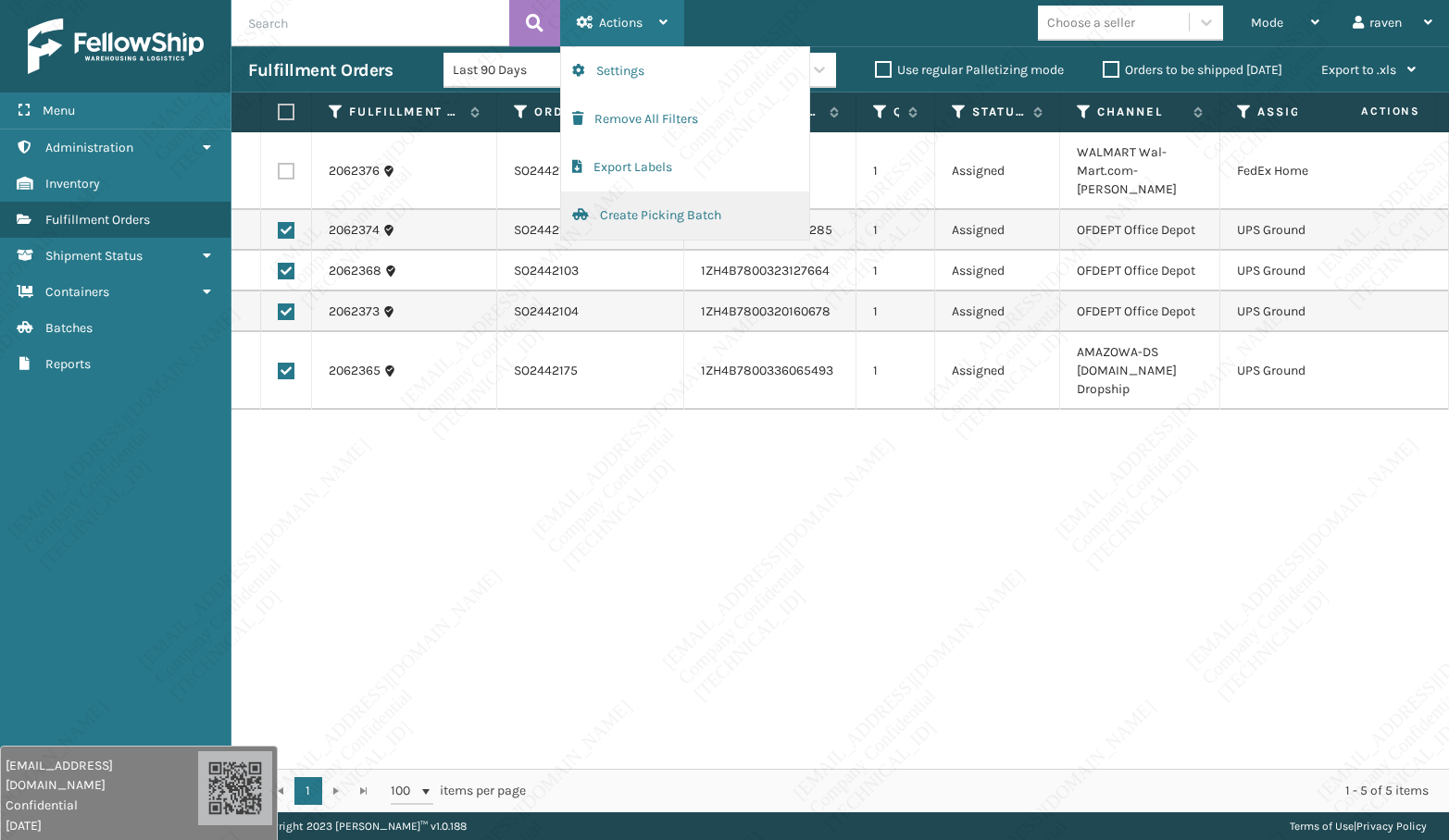
click at [657, 206] on button "Create Picking Batch" at bounding box center [684, 215] width 248 height 48
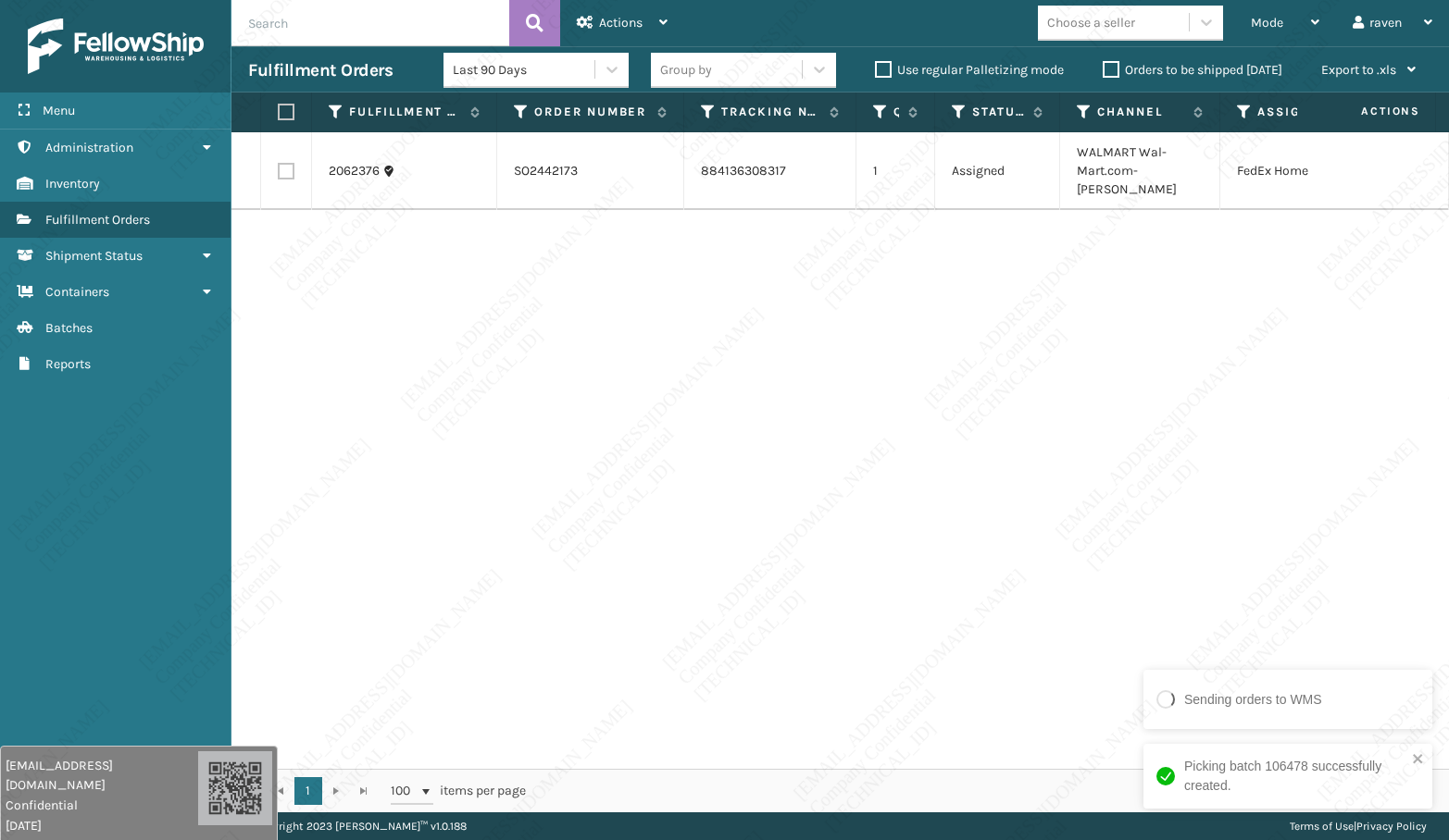
drag, startPoint x: 873, startPoint y: 506, endPoint x: 510, endPoint y: 332, distance: 402.5
click at [824, 491] on div "2062376 SO2442173 884136308317 1 Assigned WALMART Wal-Mart.com-[PERSON_NAME] Fe…" at bounding box center [840, 451] width 1218 height 637
click at [791, 321] on div "2062376 SO2442173 884136308317 1 Assigned WALMART Wal-Mart.com-[PERSON_NAME] Fe…" at bounding box center [840, 451] width 1218 height 637
click at [288, 108] on label at bounding box center [282, 112] width 11 height 17
click at [278, 108] on input "checkbox" at bounding box center [277, 113] width 1 height 12
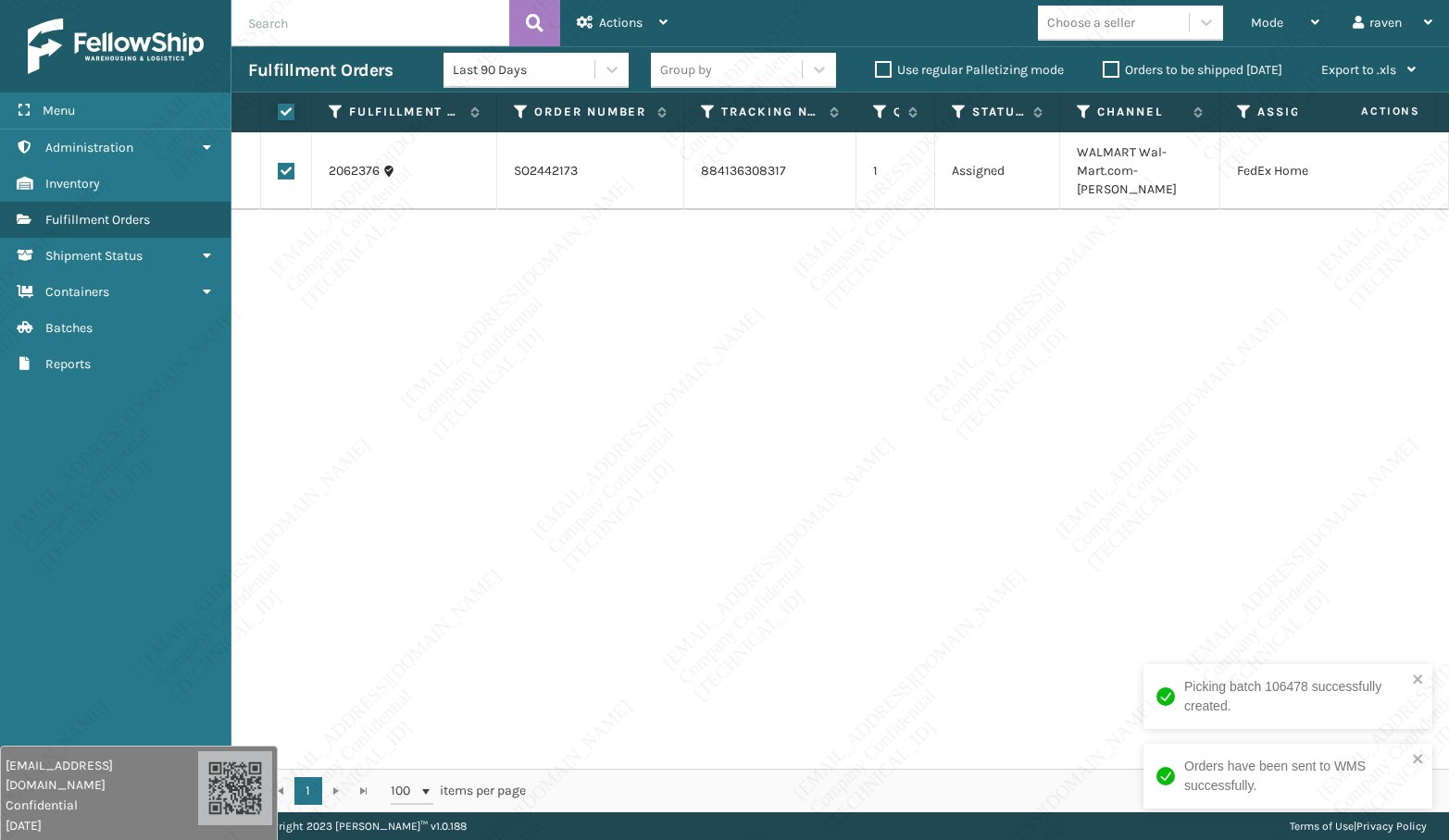
checkbox input "true"
click at [611, 7] on div "Actions" at bounding box center [622, 23] width 91 height 46
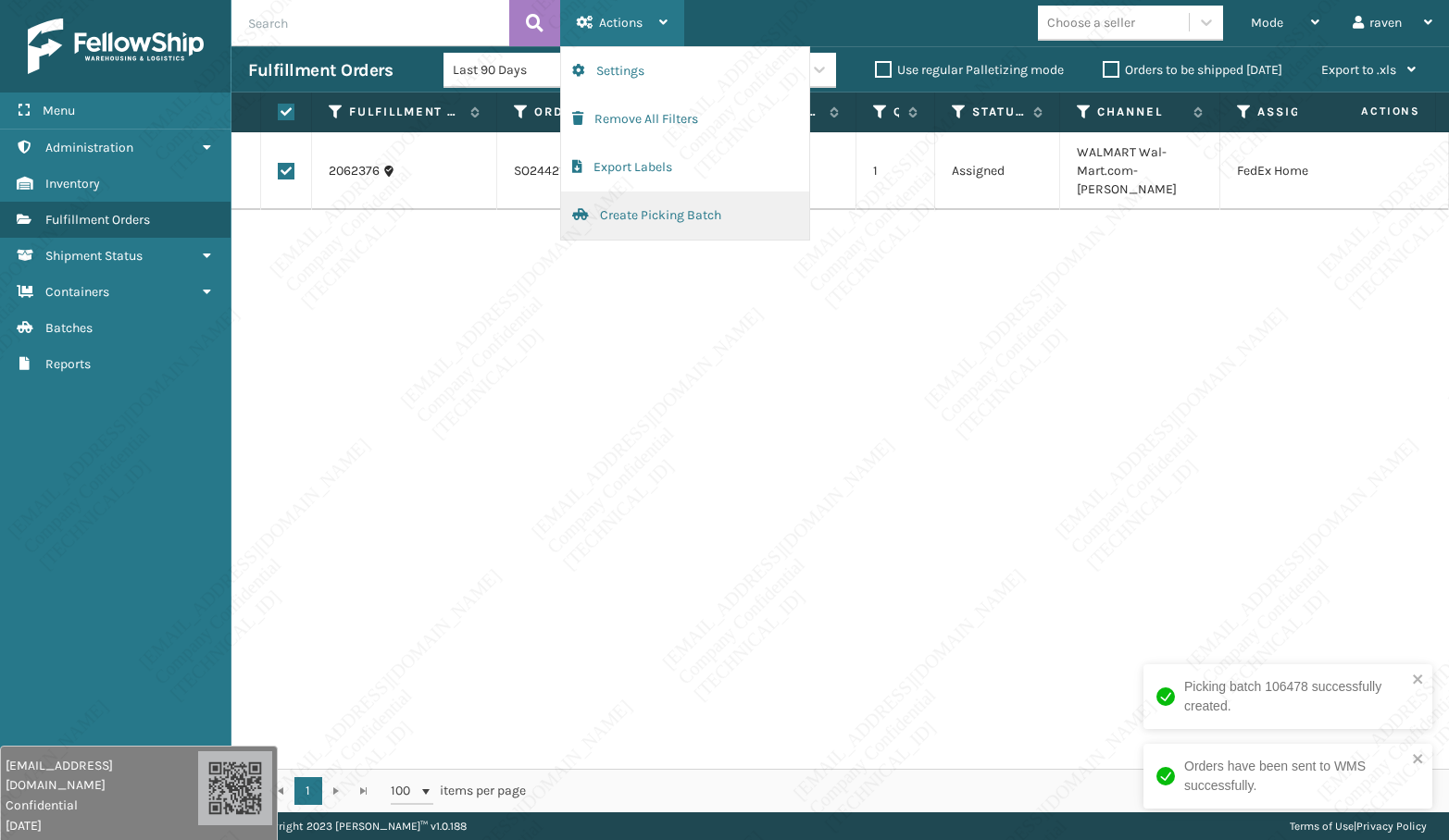
click at [620, 215] on button "Create Picking Batch" at bounding box center [684, 215] width 248 height 48
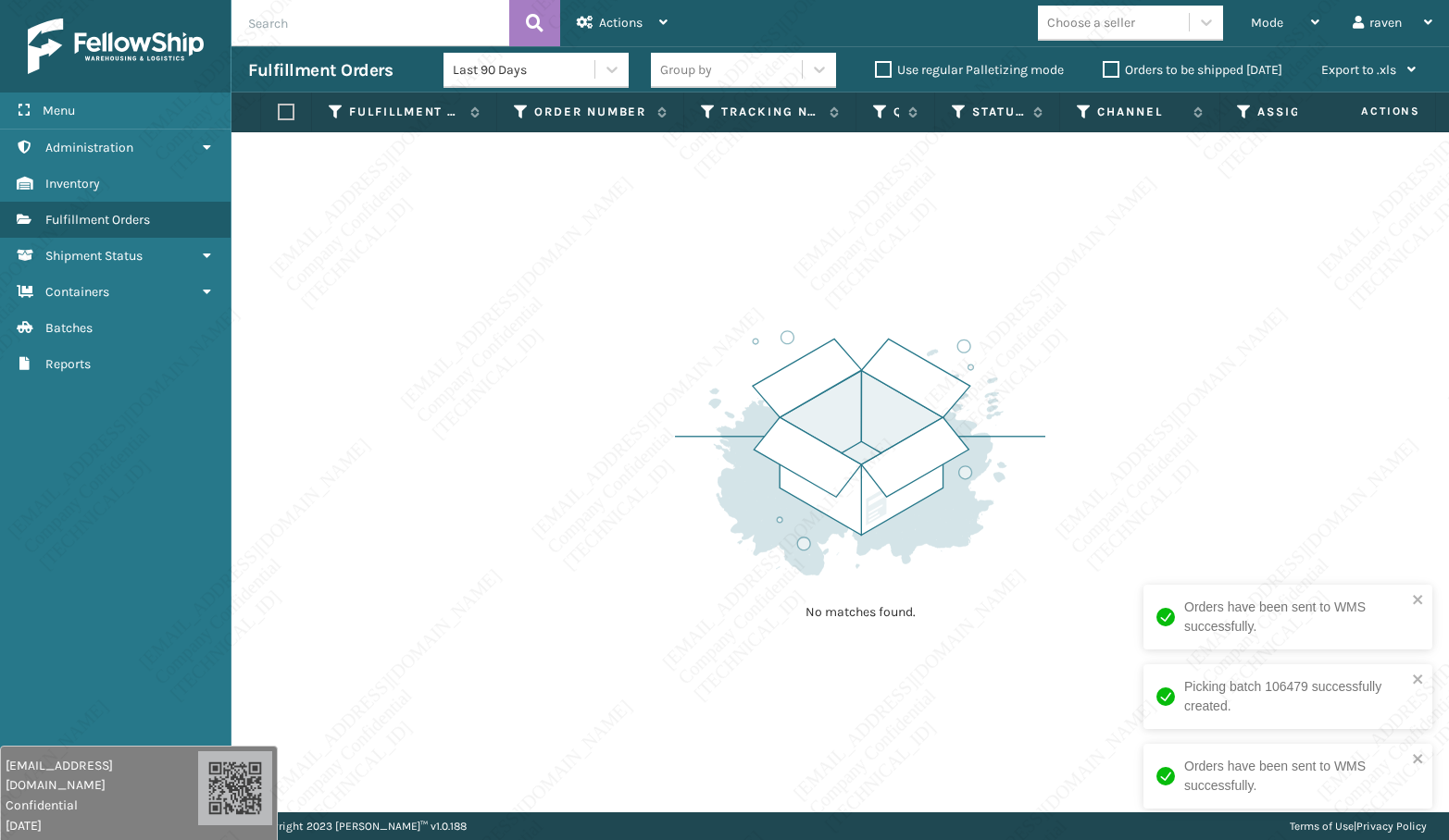
click at [874, 386] on img at bounding box center [860, 453] width 371 height 257
click at [574, 528] on div "No matches found." at bounding box center [840, 472] width 1218 height 680
click at [941, 476] on img at bounding box center [860, 453] width 371 height 257
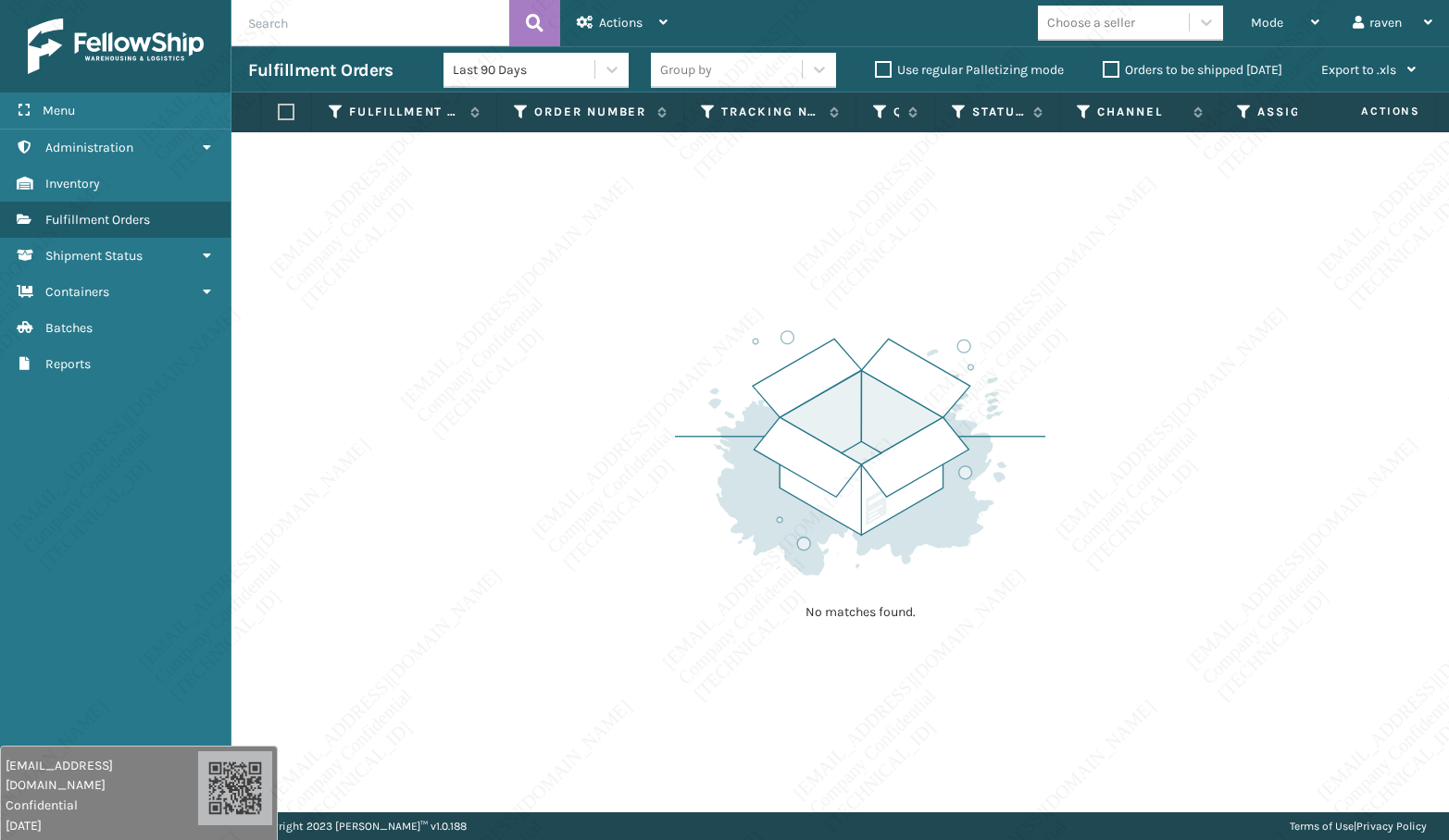
click at [1026, 391] on img at bounding box center [860, 453] width 371 height 257
click at [936, 687] on div "No matches found." at bounding box center [840, 472] width 1218 height 680
drag, startPoint x: 561, startPoint y: 292, endPoint x: 1020, endPoint y: 5, distance: 541.3
click at [590, 269] on div "No matches found." at bounding box center [840, 472] width 1218 height 680
click at [1255, 19] on span "Mode" at bounding box center [1267, 23] width 32 height 16
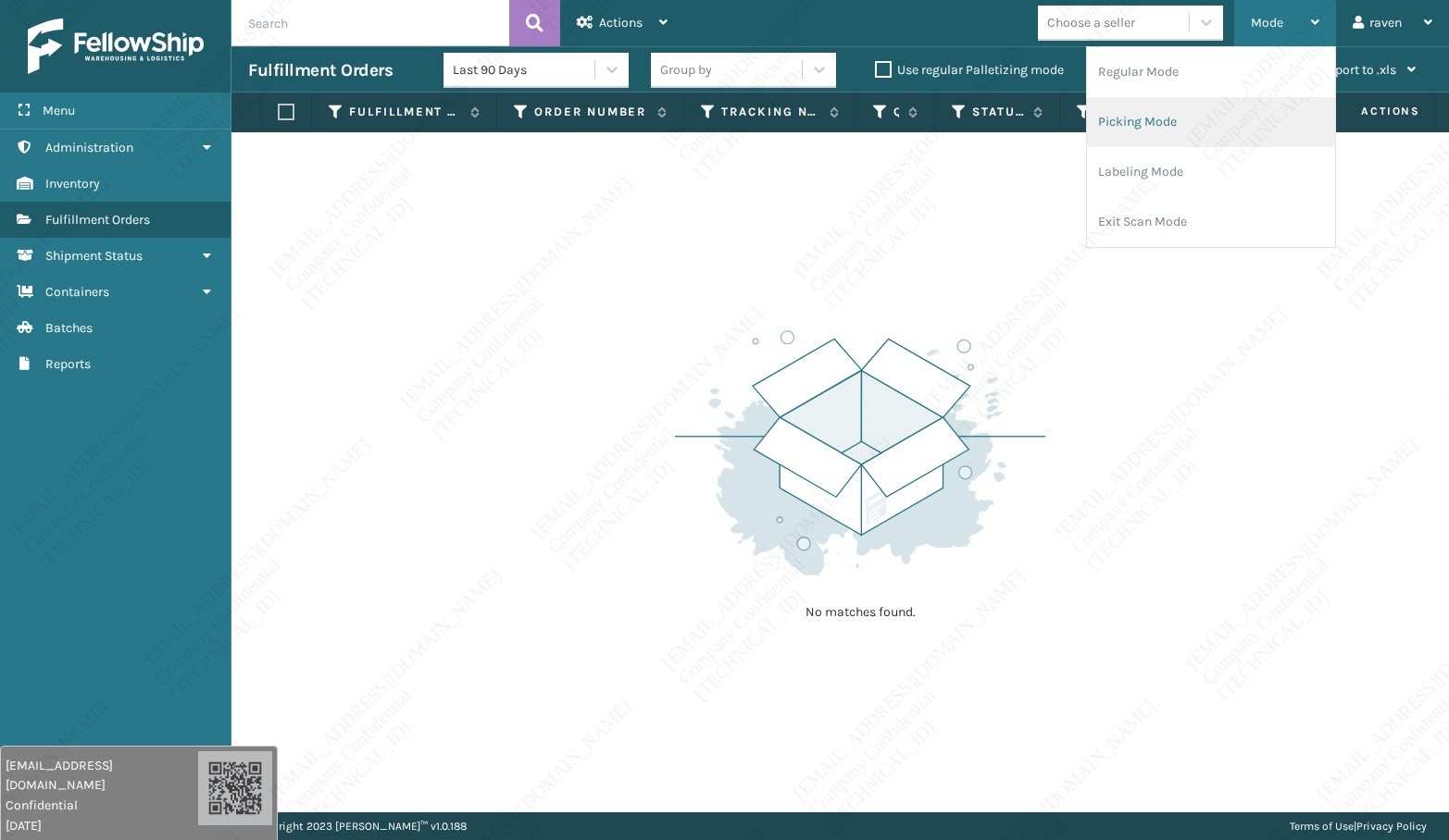
click at [1205, 113] on li "Picking Mode" at bounding box center [1211, 122] width 248 height 50
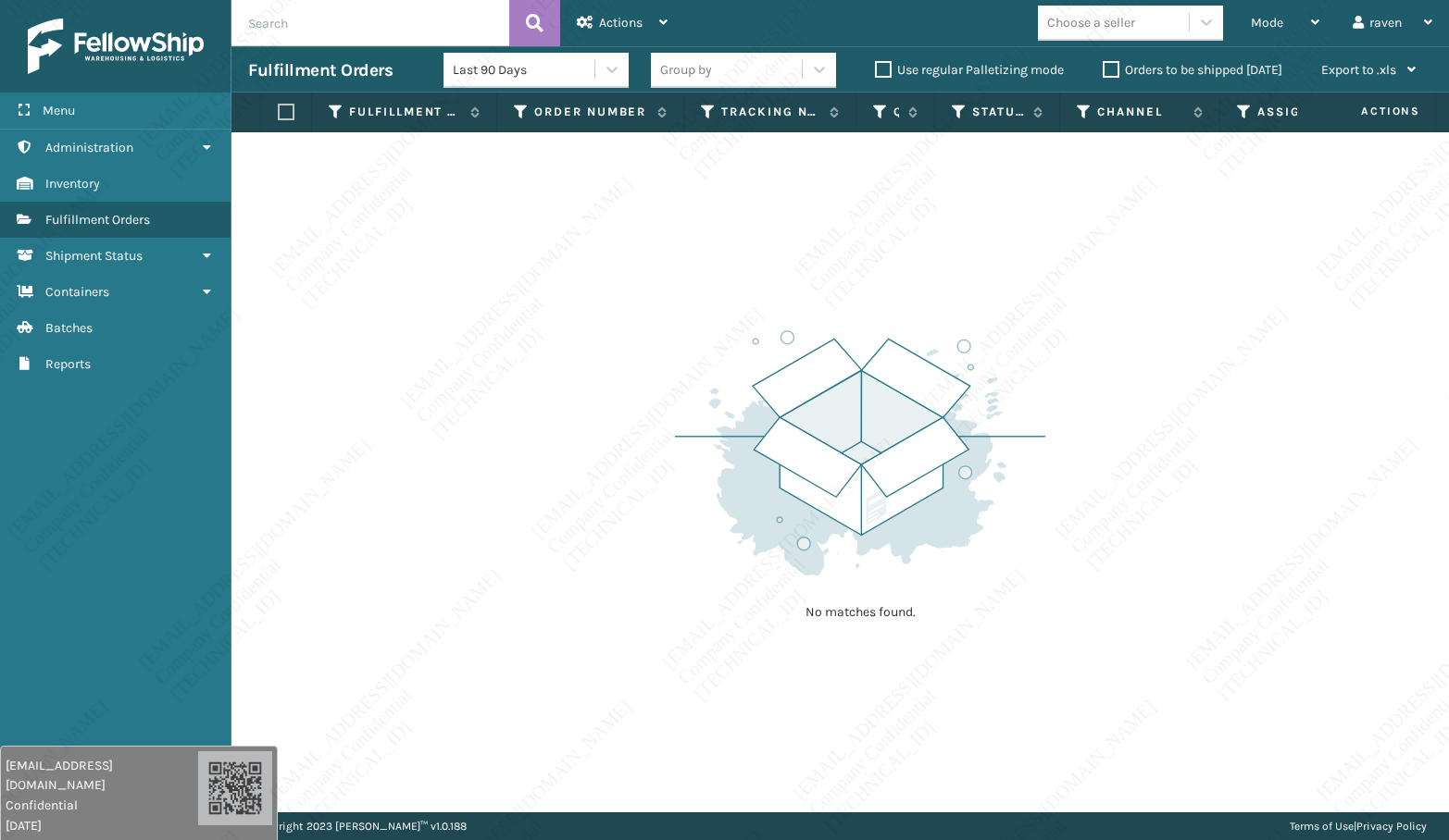
click at [1172, 379] on div "No matches found." at bounding box center [840, 472] width 1218 height 680
click at [1273, 14] on div "Mode" at bounding box center [1285, 23] width 69 height 46
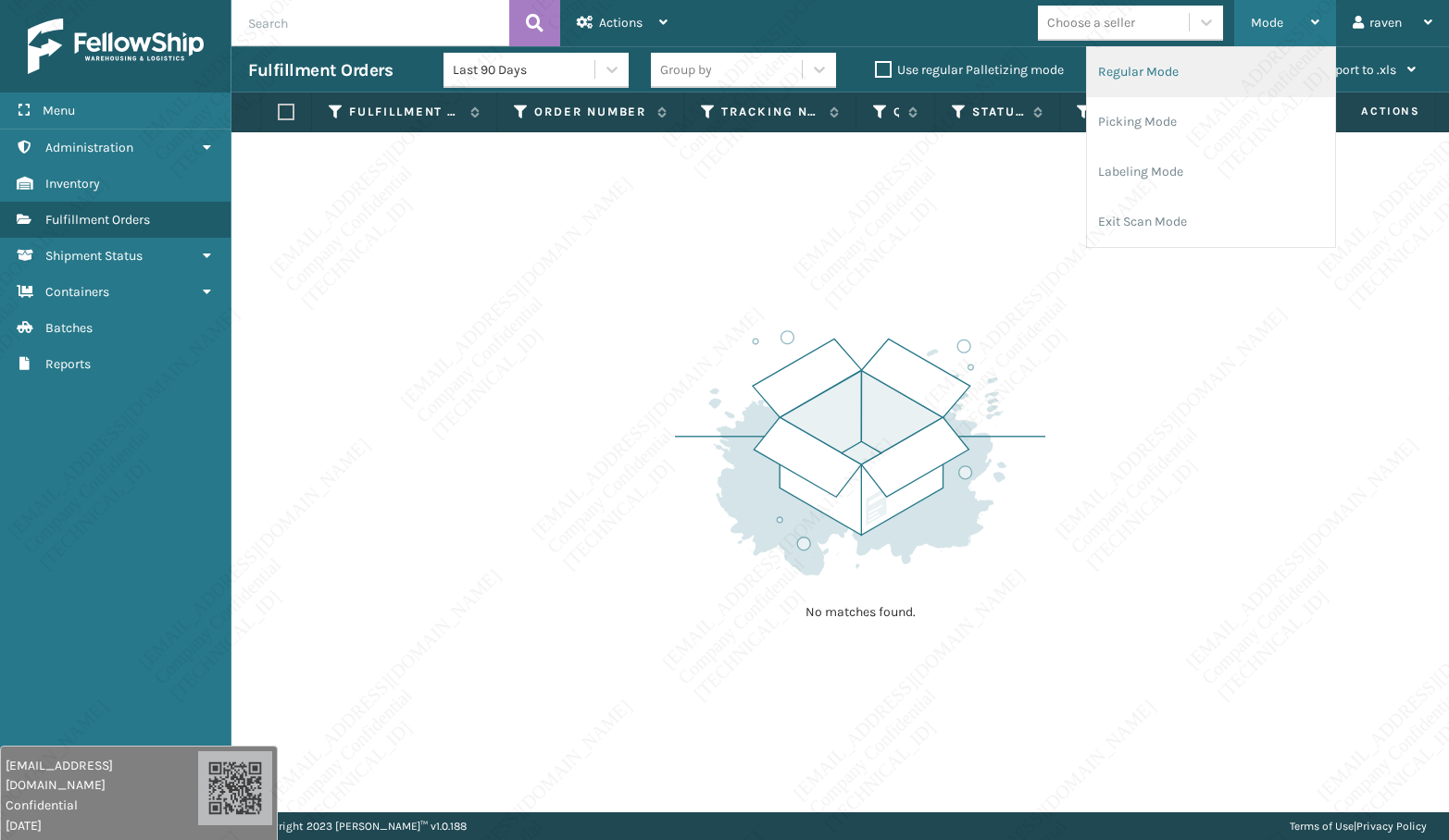
click at [1220, 95] on li "Regular Mode" at bounding box center [1211, 72] width 248 height 50
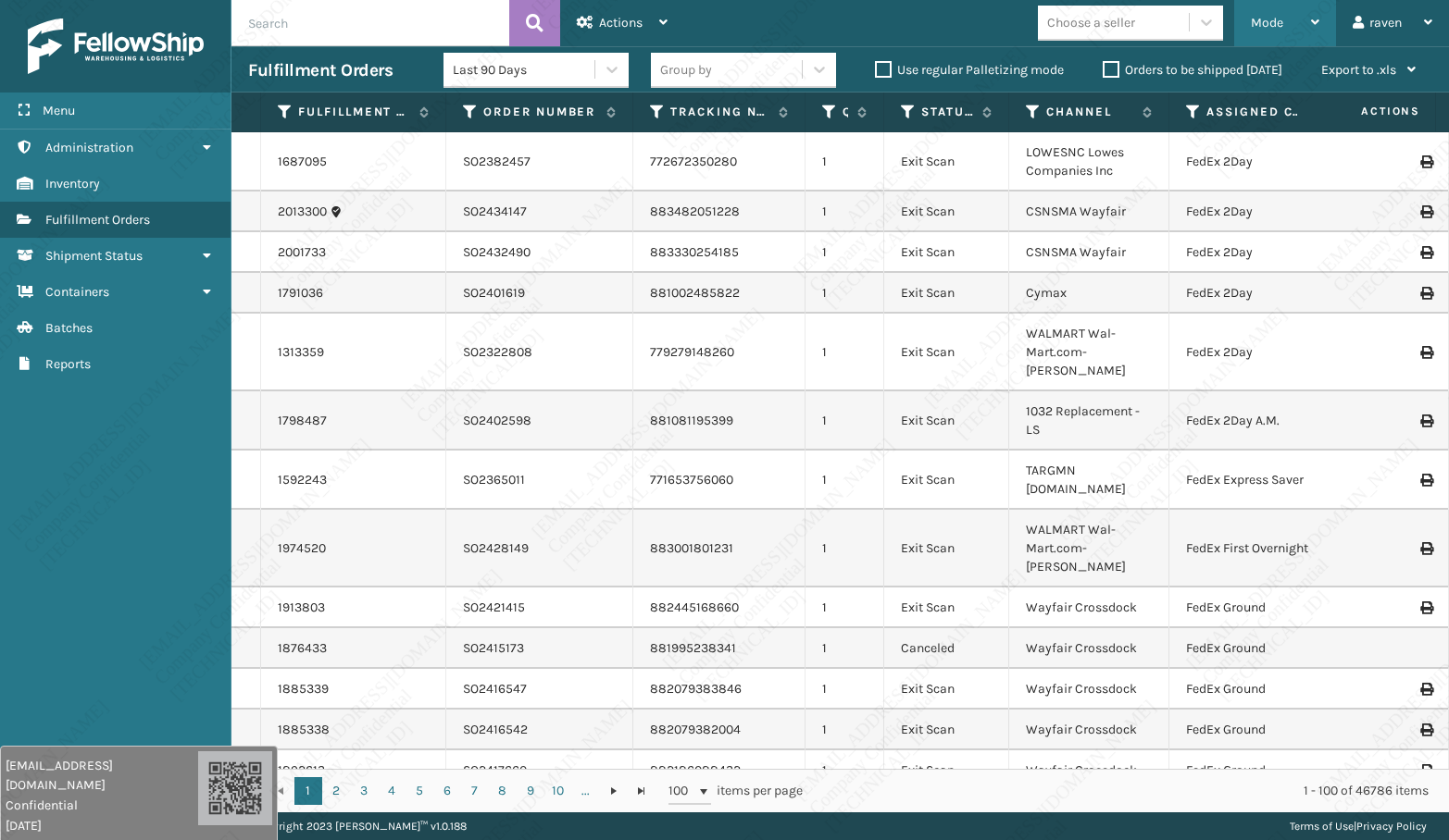
click at [1307, 21] on div "Mode" at bounding box center [1285, 23] width 69 height 46
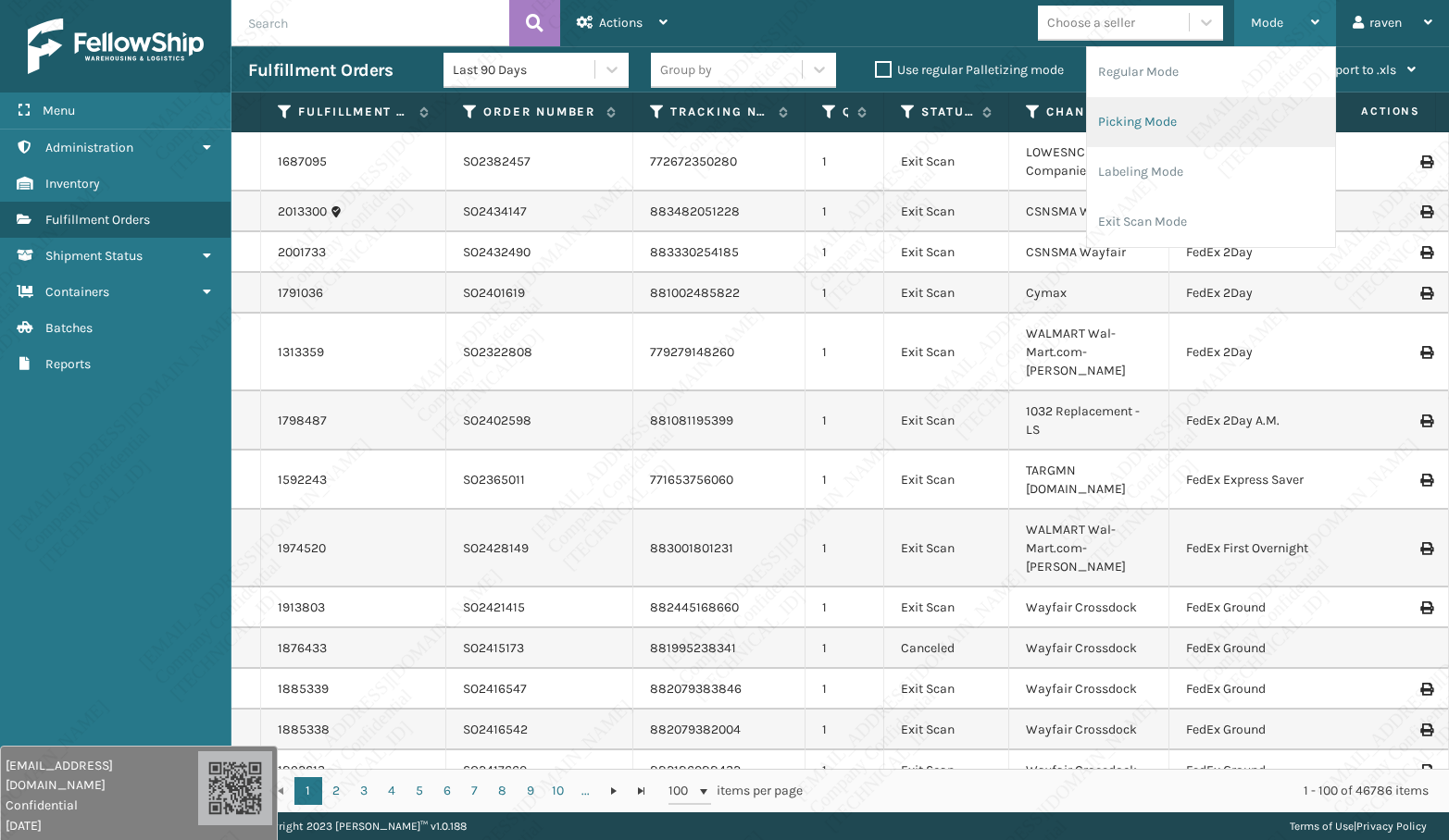
click at [1187, 124] on li "Picking Mode" at bounding box center [1211, 122] width 248 height 50
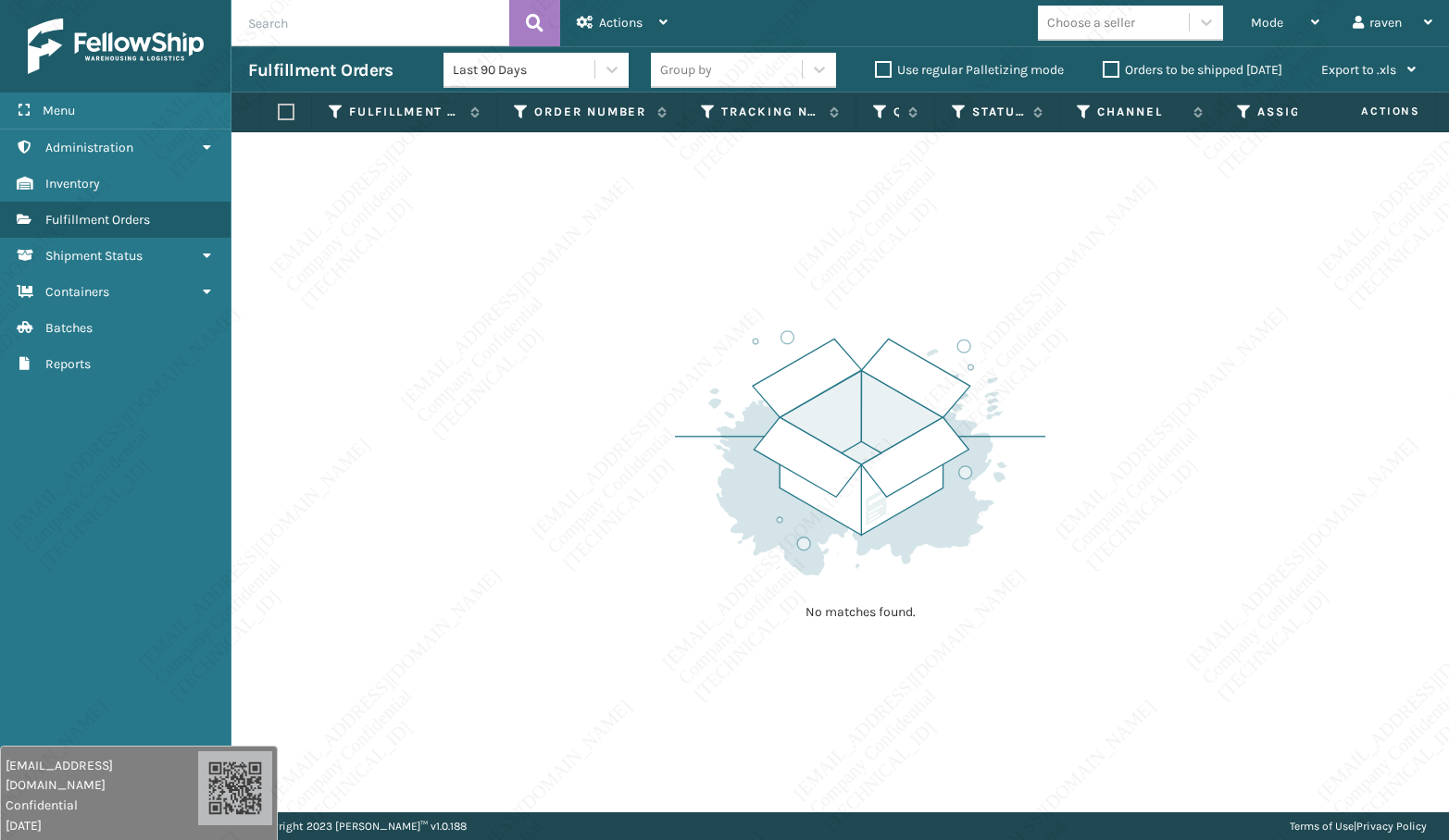
click at [704, 269] on div "No matches found." at bounding box center [840, 472] width 1218 height 680
click at [1306, 25] on div "Mode" at bounding box center [1285, 23] width 69 height 46
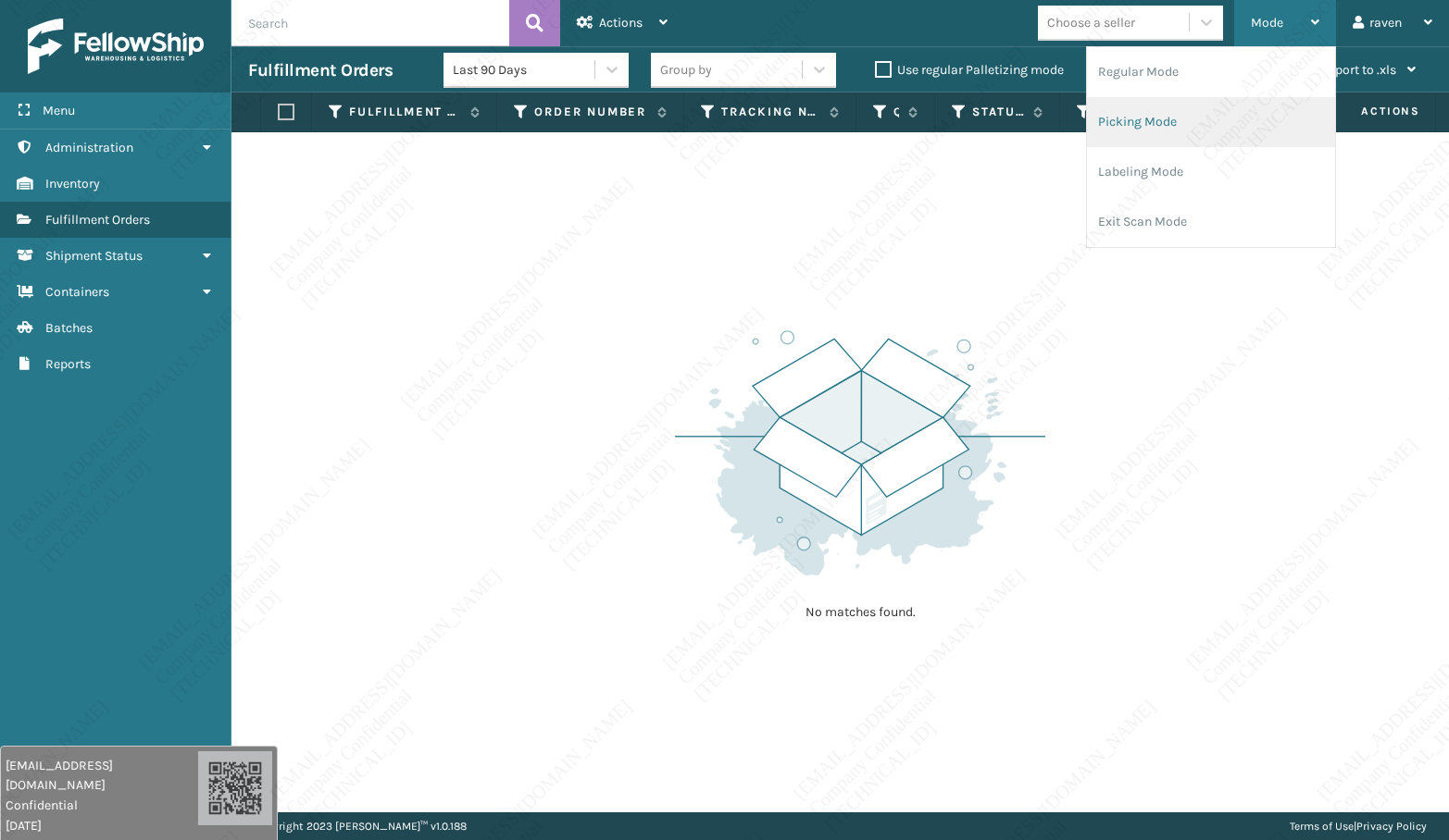
click at [1206, 119] on li "Picking Mode" at bounding box center [1211, 122] width 248 height 50
